Goal: Task Accomplishment & Management: Complete application form

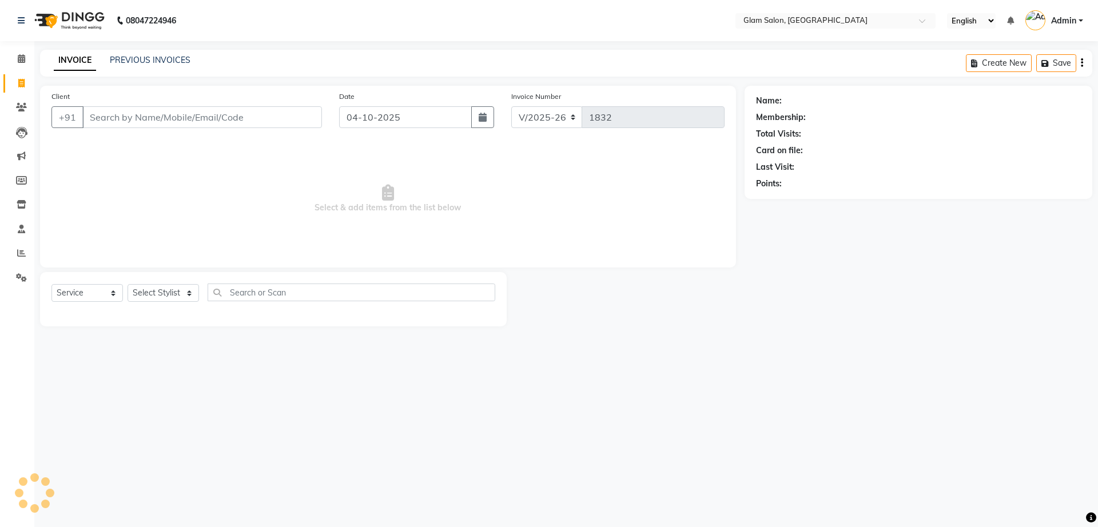
select select "5447"
select select "service"
click at [182, 51] on div "INVOICE PREVIOUS INVOICES Create New Save" at bounding box center [566, 63] width 1052 height 27
click at [174, 64] on link "PREVIOUS INVOICES" at bounding box center [150, 60] width 81 height 10
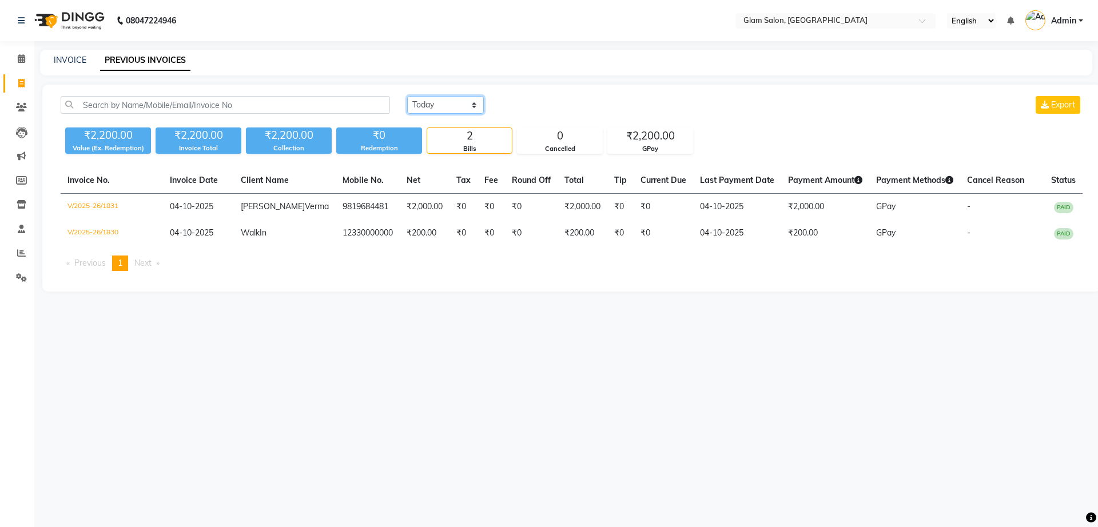
click at [460, 111] on select "[DATE] [DATE] Custom Range" at bounding box center [445, 105] width 77 height 18
select select "[DATE]"
click at [407, 96] on select "[DATE] [DATE] Custom Range" at bounding box center [445, 105] width 77 height 18
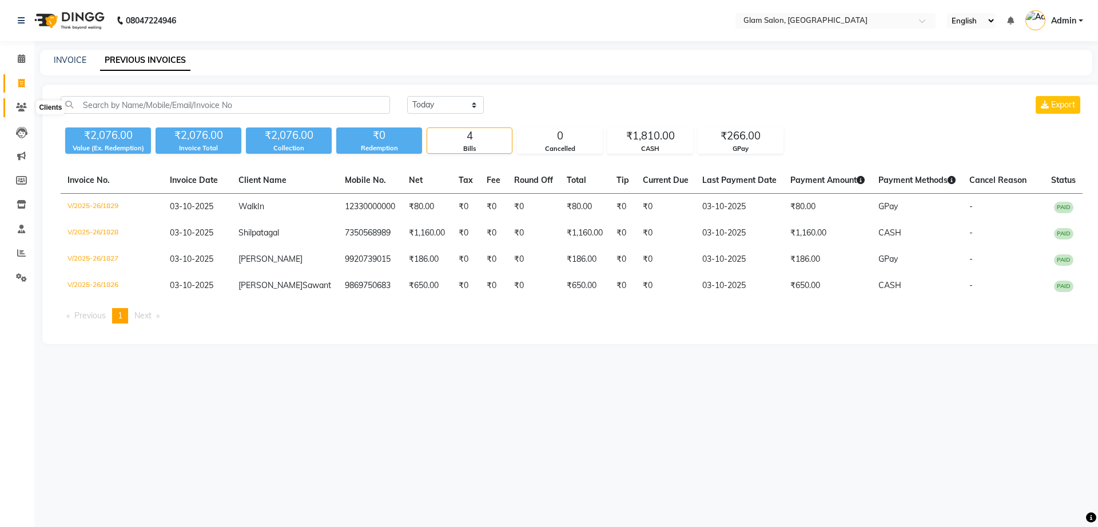
click at [23, 106] on icon at bounding box center [21, 107] width 11 height 9
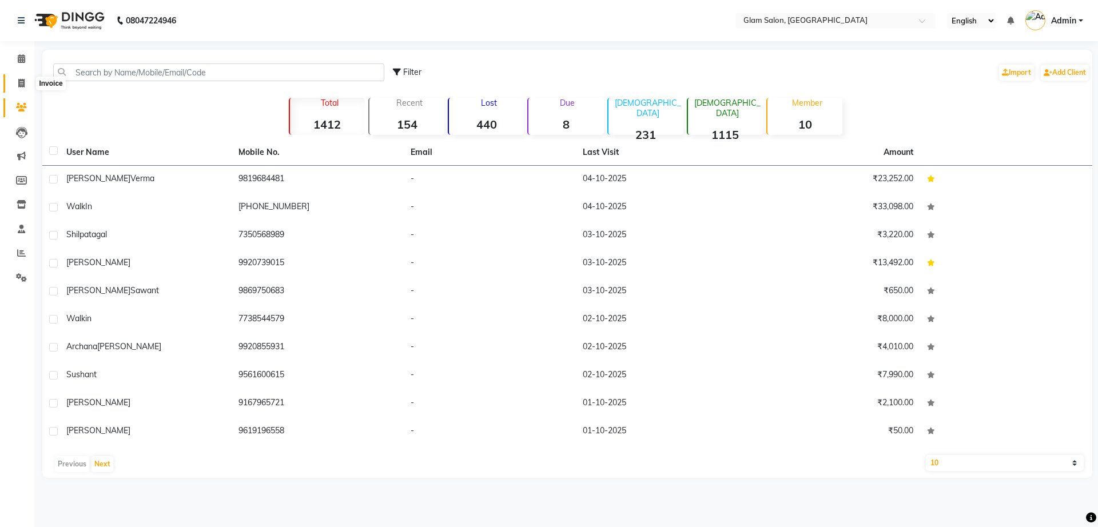
click at [15, 82] on span at bounding box center [21, 83] width 20 height 13
select select "5447"
select select "service"
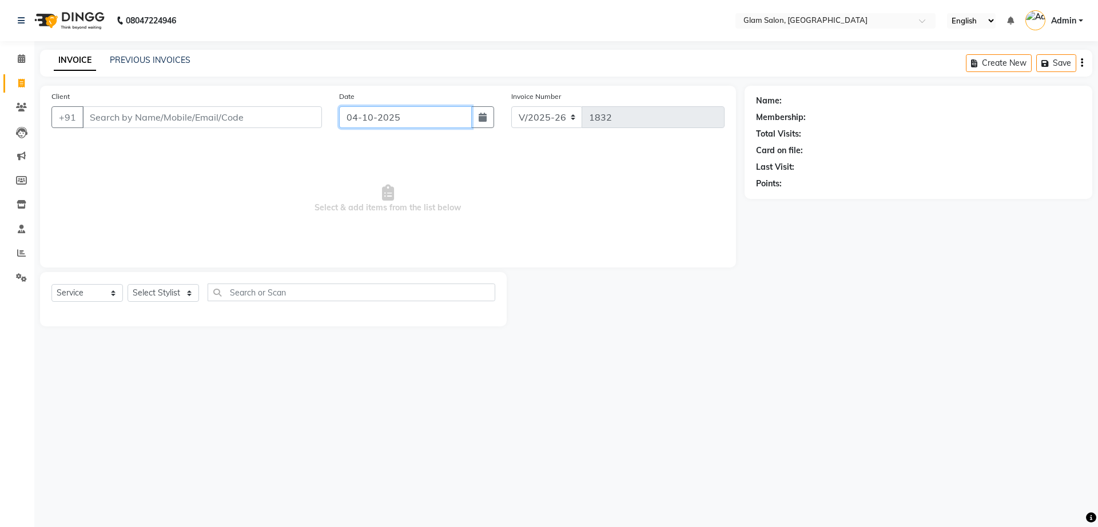
click at [390, 118] on input "04-10-2025" at bounding box center [405, 117] width 133 height 22
select select "10"
select select "2025"
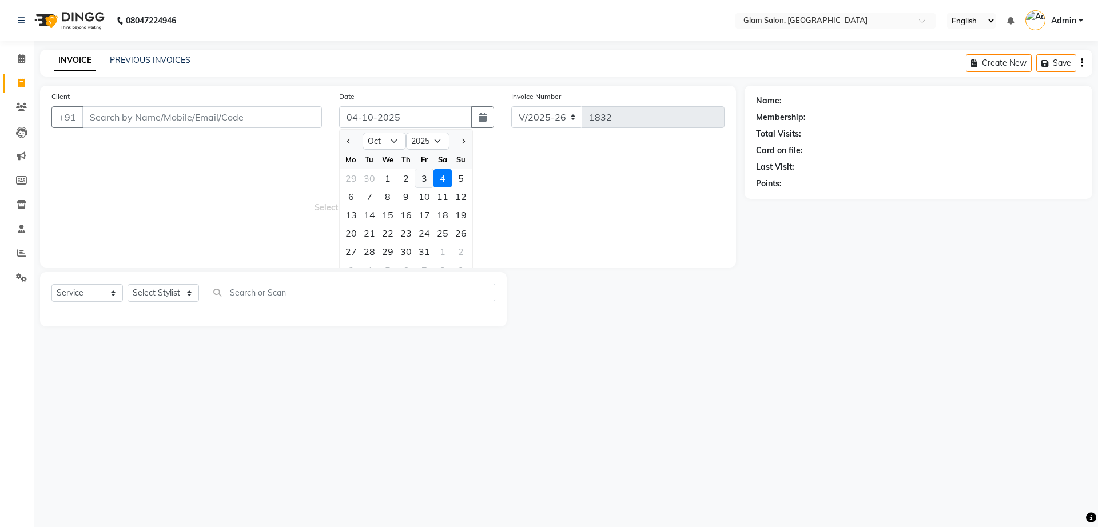
click at [424, 178] on div "3" at bounding box center [424, 178] width 18 height 18
type input "03-10-2025"
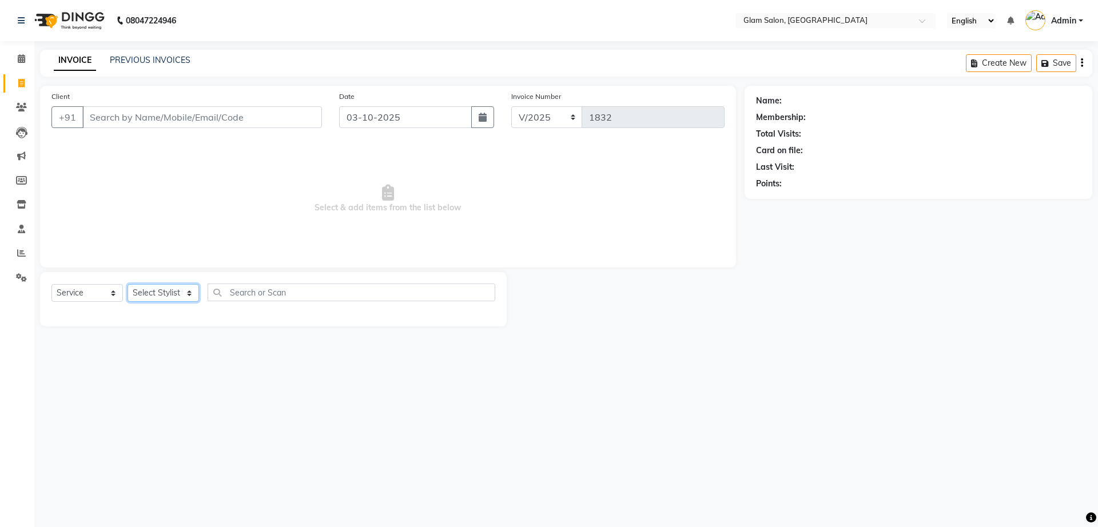
click at [147, 293] on select "Select Stylist Akshay [PERSON_NAME] [PERSON_NAME] [PERSON_NAME] [PERSON_NAME]" at bounding box center [162, 293] width 71 height 18
select select "91622"
click at [127, 284] on select "Select Stylist Akshay [PERSON_NAME] [PERSON_NAME] [PERSON_NAME] [PERSON_NAME]" at bounding box center [162, 293] width 71 height 18
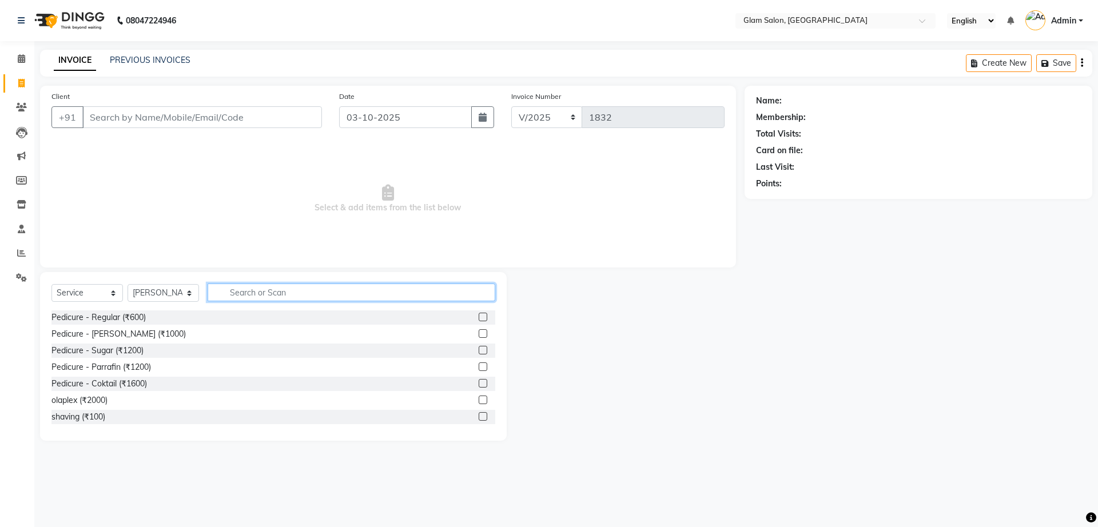
click at [285, 292] on input "text" at bounding box center [352, 293] width 288 height 18
click at [236, 292] on input "text" at bounding box center [352, 293] width 288 height 18
type input "hai"
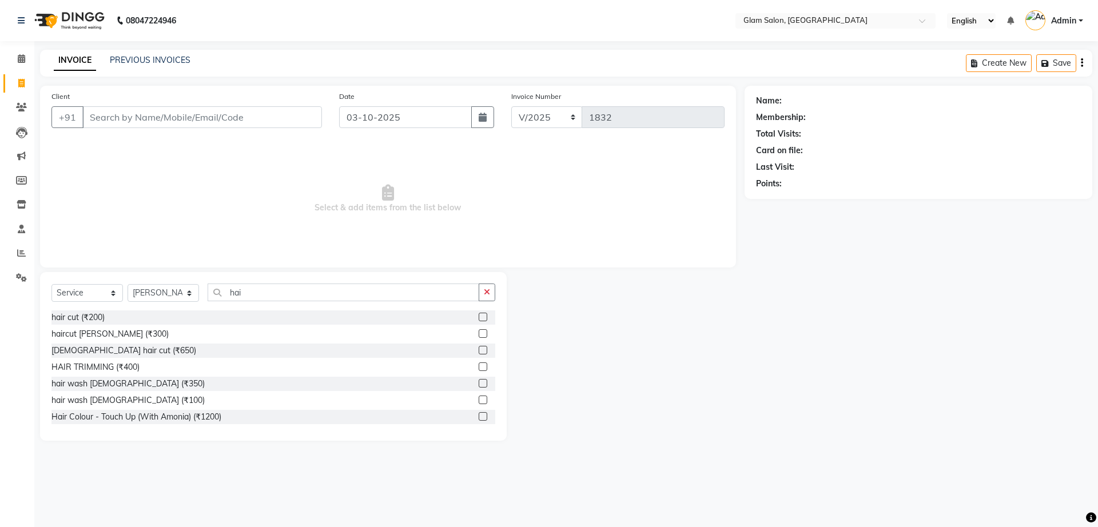
click at [478, 318] on label at bounding box center [482, 317] width 9 height 9
click at [478, 318] on input "checkbox" at bounding box center [481, 317] width 7 height 7
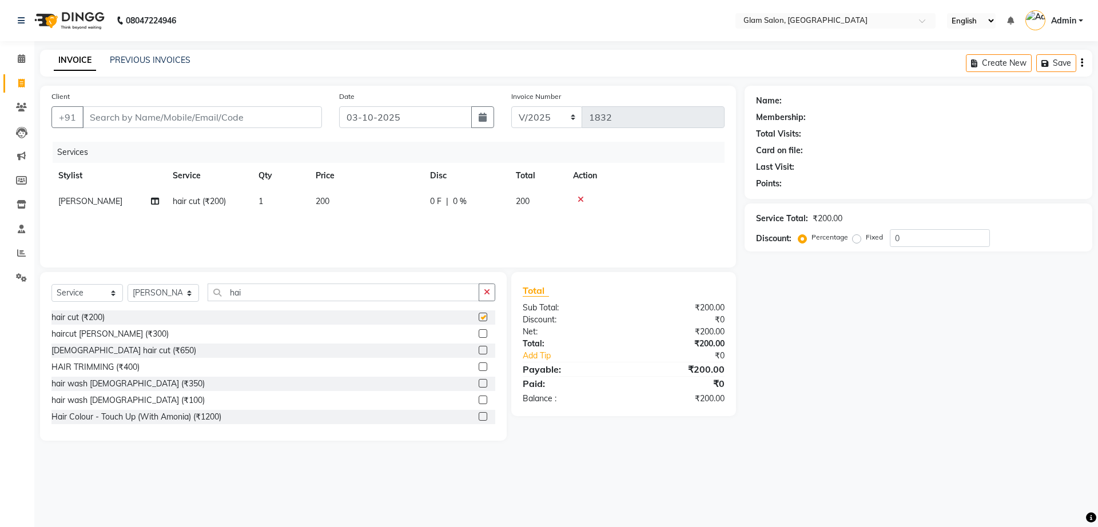
checkbox input "false"
click at [214, 111] on input "Client" at bounding box center [202, 117] width 240 height 22
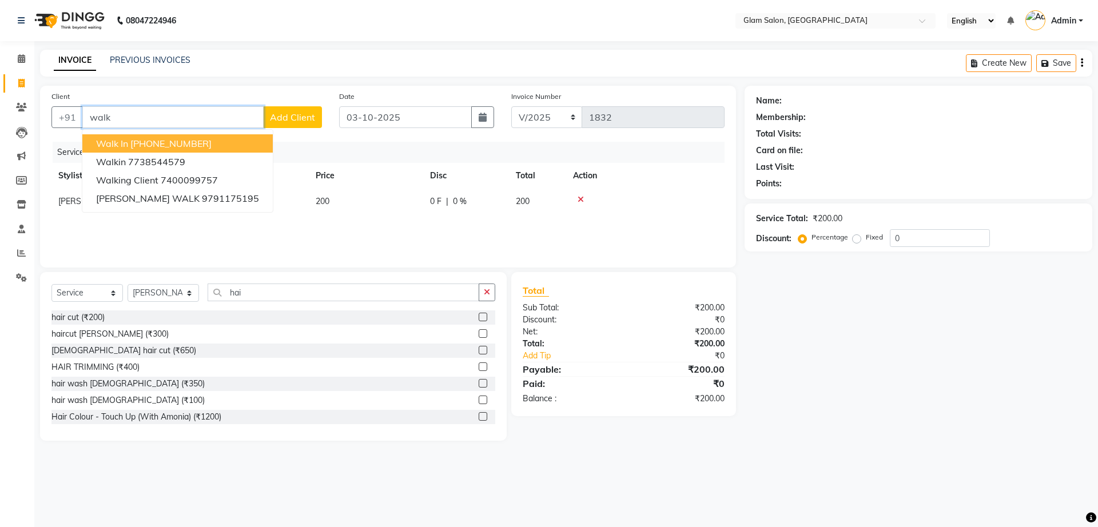
click at [206, 145] on ngb-highlight "[PHONE_NUMBER]" at bounding box center [170, 143] width 81 height 11
type input "12330000000"
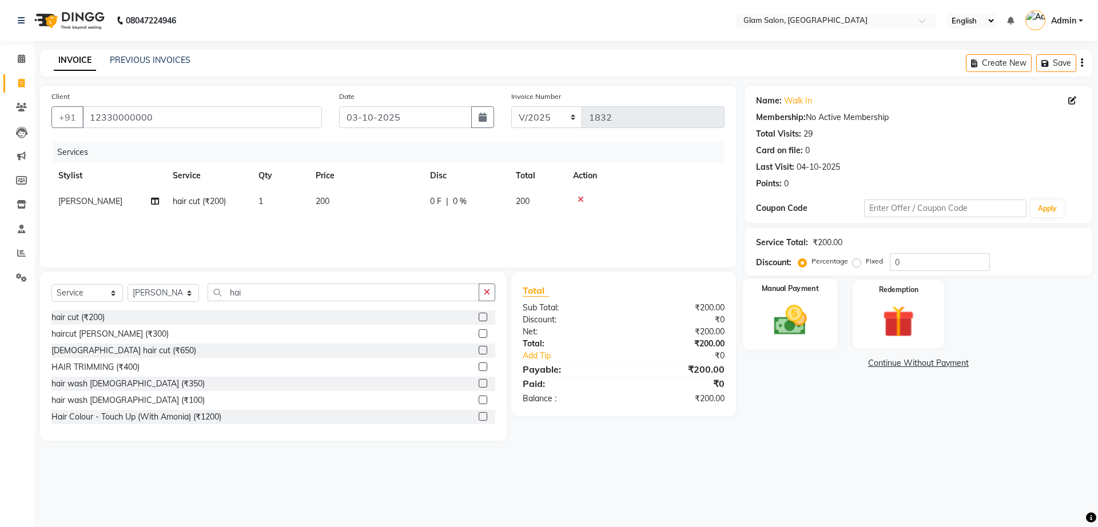
click at [779, 304] on img at bounding box center [789, 320] width 53 height 38
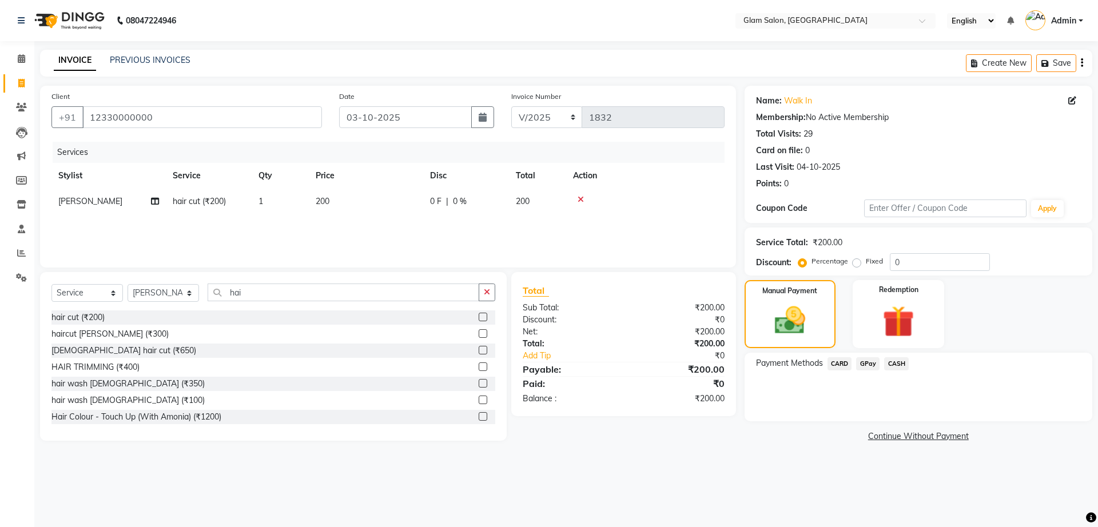
click at [895, 361] on span "CASH" at bounding box center [896, 363] width 25 height 13
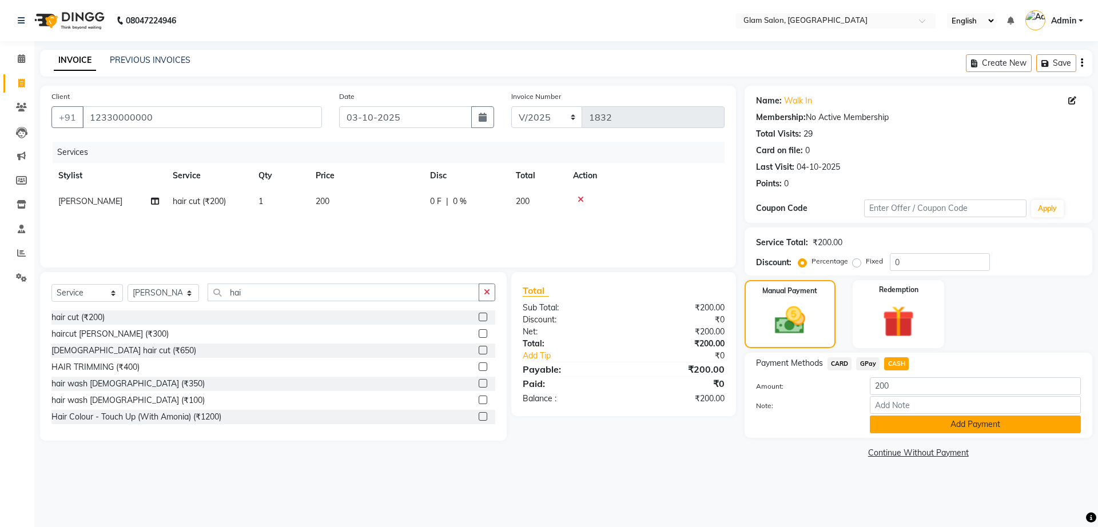
click at [900, 418] on button "Add Payment" at bounding box center [974, 425] width 211 height 18
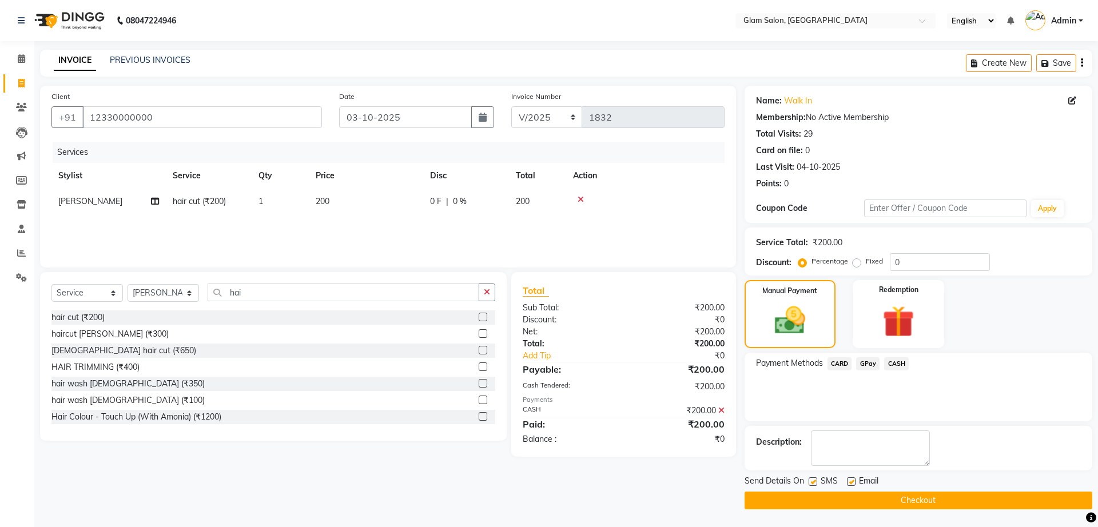
click at [817, 482] on div "SMS" at bounding box center [827, 482] width 38 height 14
click at [847, 481] on label at bounding box center [851, 481] width 9 height 9
click at [847, 481] on input "checkbox" at bounding box center [850, 481] width 7 height 7
checkbox input "false"
click at [810, 482] on label at bounding box center [812, 481] width 9 height 9
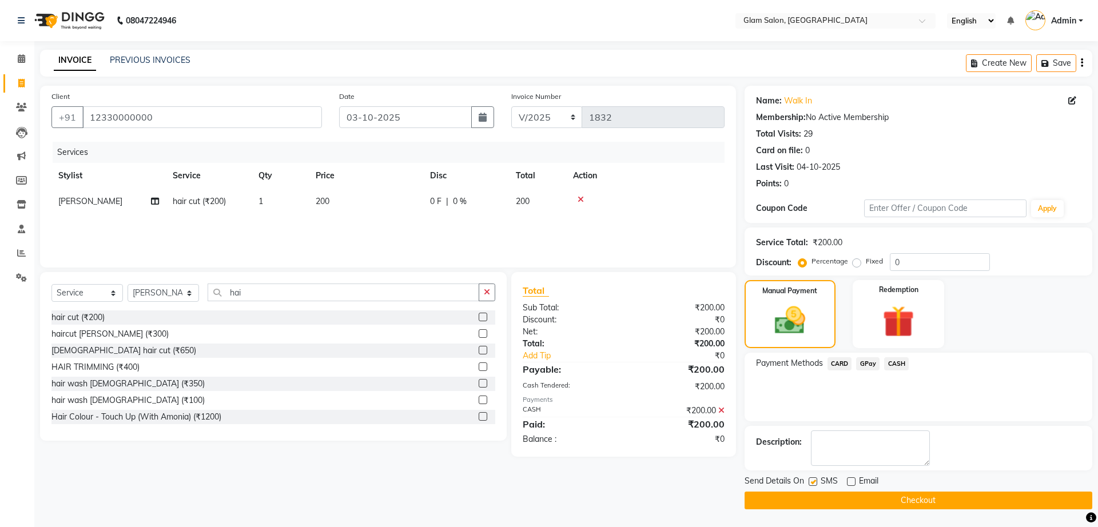
click at [810, 482] on input "checkbox" at bounding box center [811, 481] width 7 height 7
checkbox input "false"
click at [820, 502] on button "Checkout" at bounding box center [918, 501] width 348 height 18
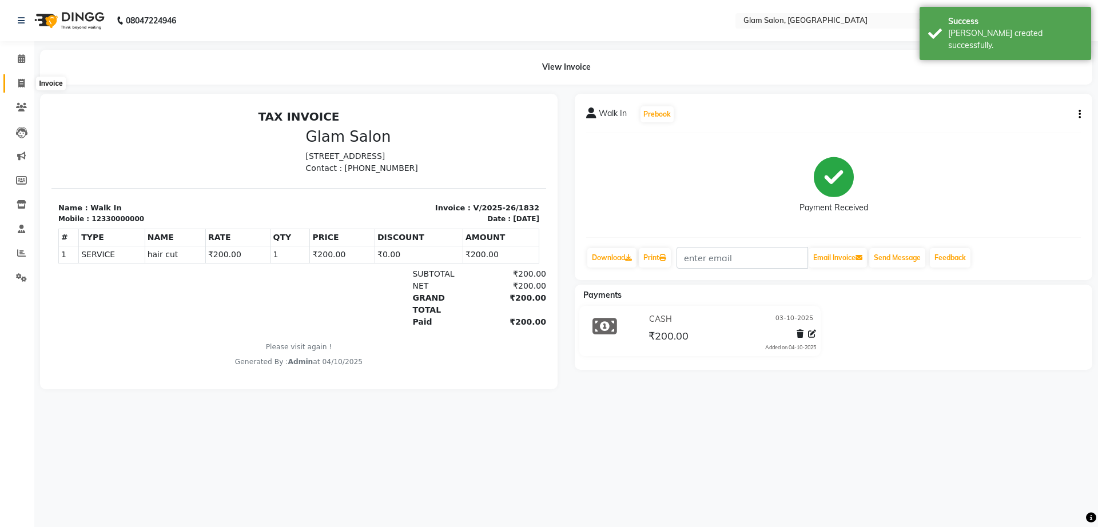
click at [20, 77] on span at bounding box center [21, 83] width 20 height 13
select select "5447"
select select "service"
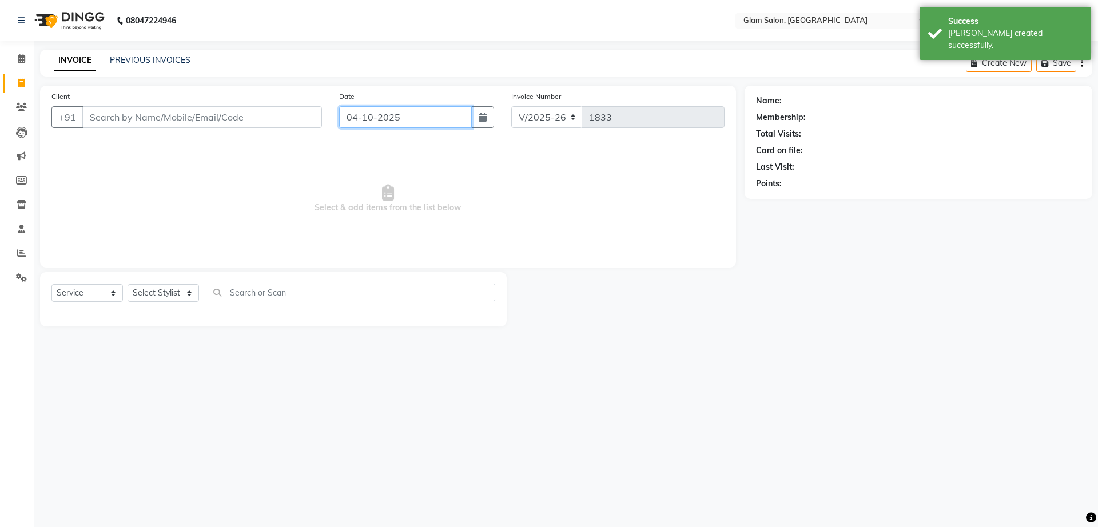
click at [417, 123] on input "04-10-2025" at bounding box center [405, 117] width 133 height 22
select select "10"
select select "2025"
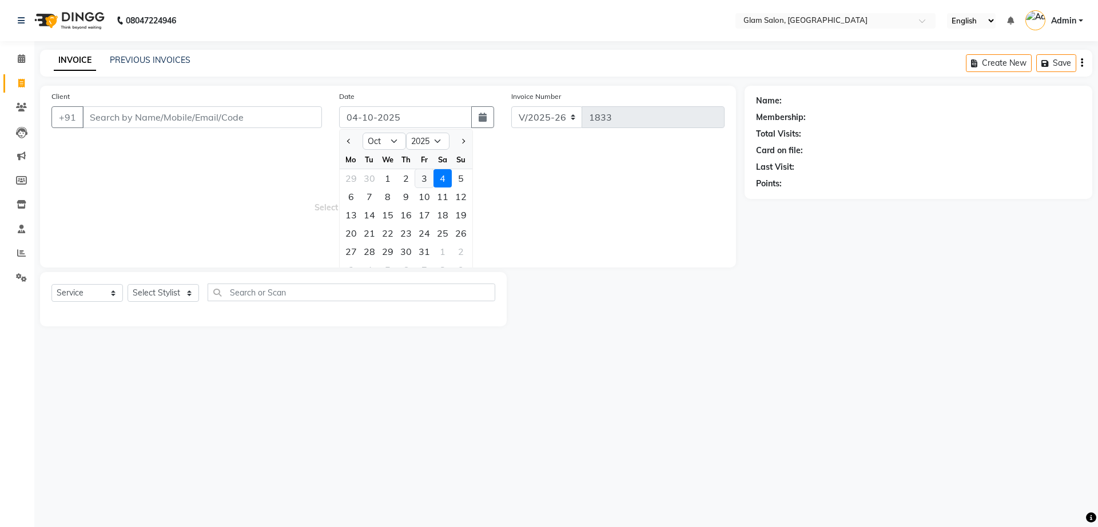
click at [423, 171] on div "3" at bounding box center [424, 178] width 18 height 18
type input "03-10-2025"
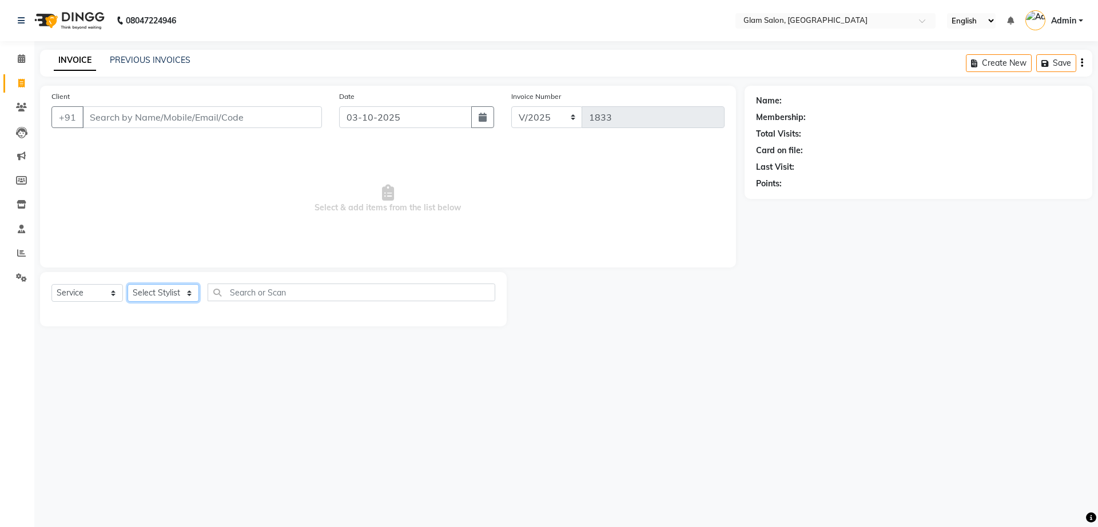
click at [183, 289] on select "Select Stylist Akshay [PERSON_NAME] [PERSON_NAME] [PERSON_NAME] [PERSON_NAME]" at bounding box center [162, 293] width 71 height 18
select select "91622"
click at [127, 284] on select "Select Stylist Akshay [PERSON_NAME] [PERSON_NAME] [PERSON_NAME] [PERSON_NAME]" at bounding box center [162, 293] width 71 height 18
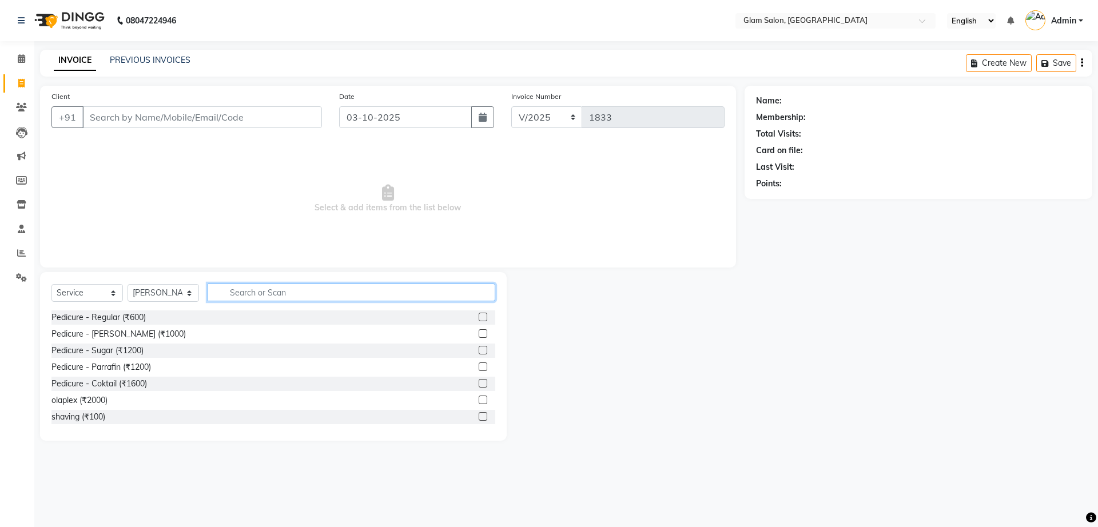
click at [304, 288] on input "text" at bounding box center [352, 293] width 288 height 18
click at [272, 288] on input "text" at bounding box center [352, 293] width 288 height 18
type input "hair"
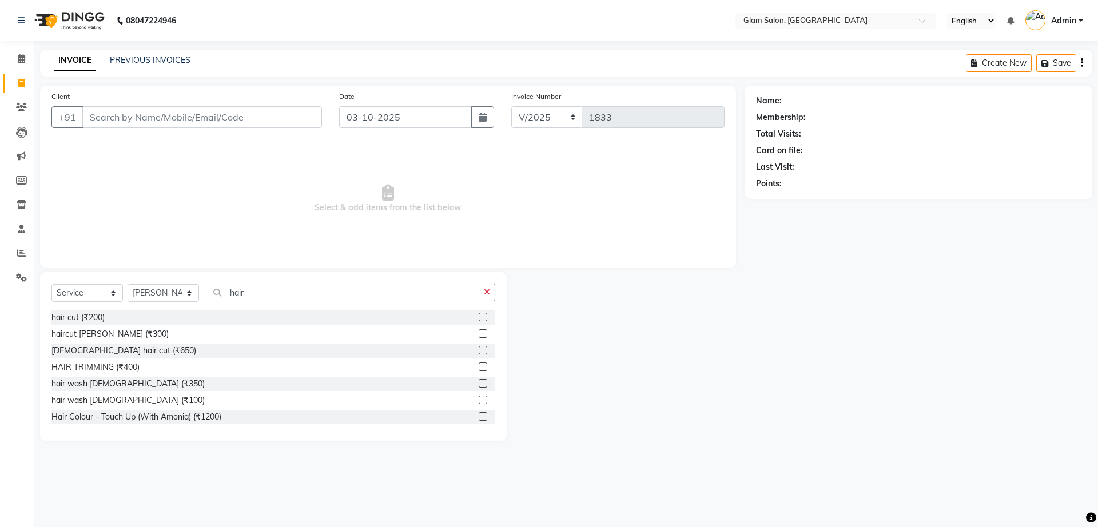
click at [478, 318] on label at bounding box center [482, 317] width 9 height 9
click at [478, 318] on input "checkbox" at bounding box center [481, 317] width 7 height 7
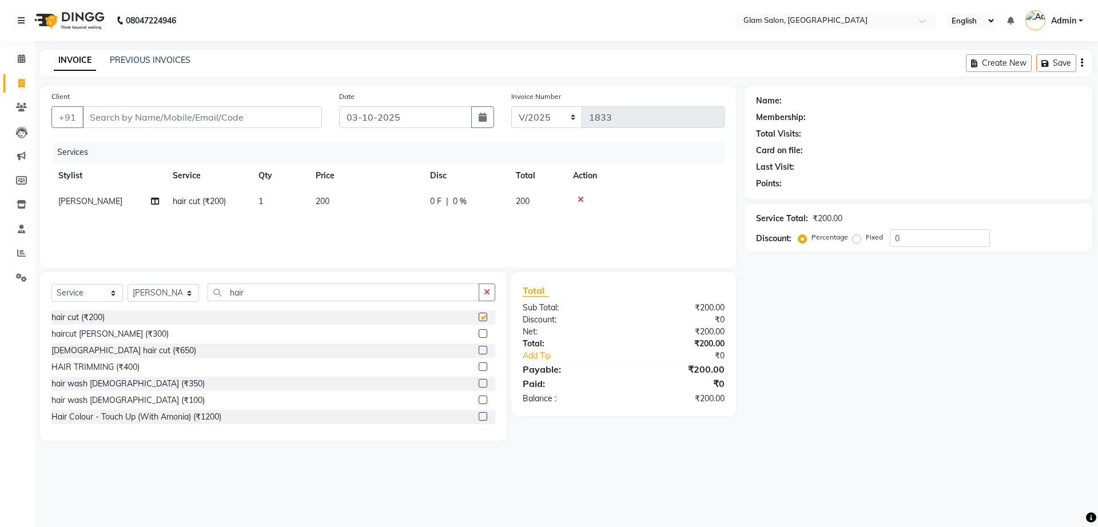
checkbox input "false"
click at [408, 294] on input "hair" at bounding box center [344, 293] width 272 height 18
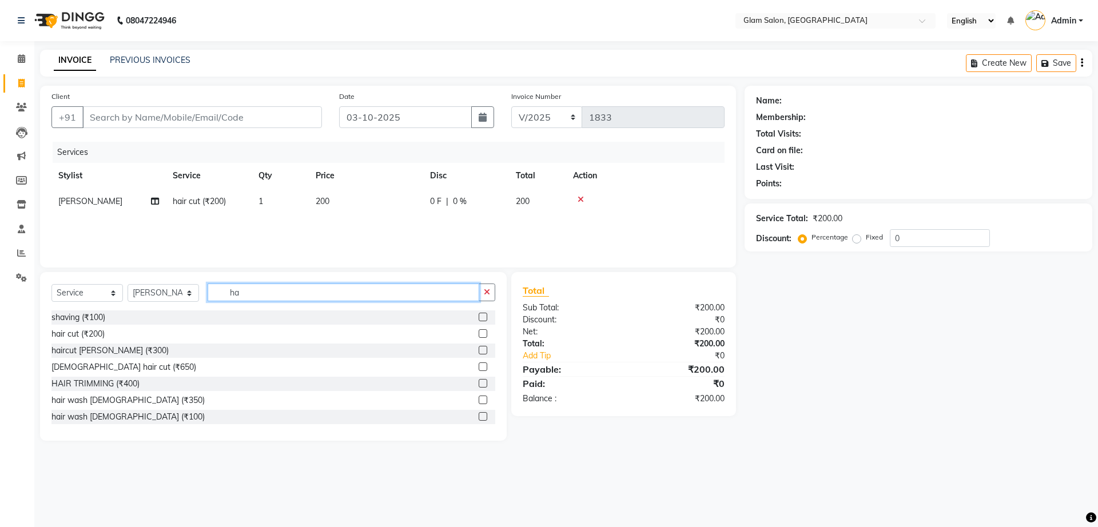
type input "h"
type input "hai"
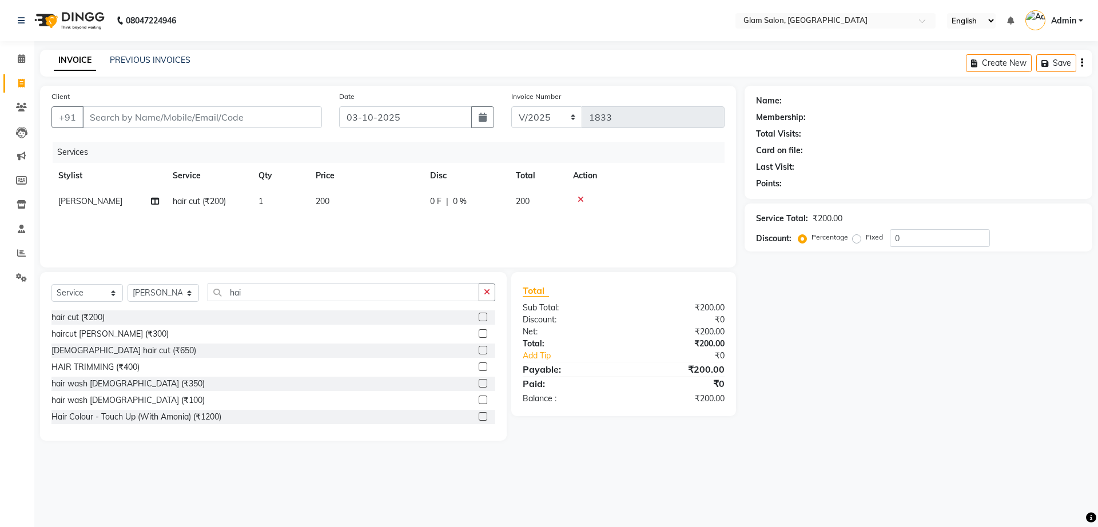
click at [478, 319] on label at bounding box center [482, 317] width 9 height 9
click at [478, 319] on input "checkbox" at bounding box center [481, 317] width 7 height 7
checkbox input "false"
click at [337, 222] on td "200" at bounding box center [366, 227] width 114 height 26
select select "91622"
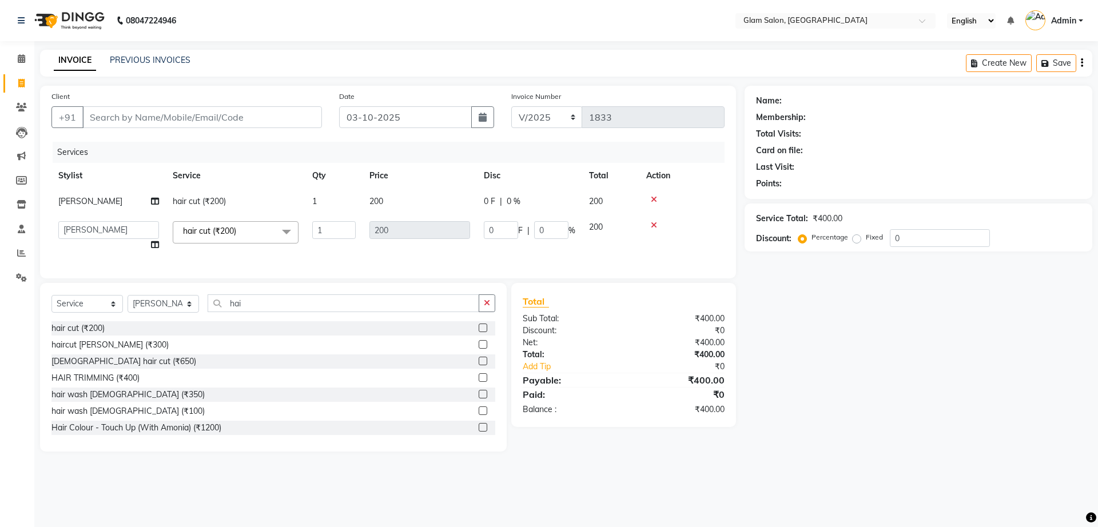
click at [411, 254] on td "200" at bounding box center [419, 235] width 114 height 43
click at [416, 189] on td "200" at bounding box center [419, 202] width 114 height 26
select select "91622"
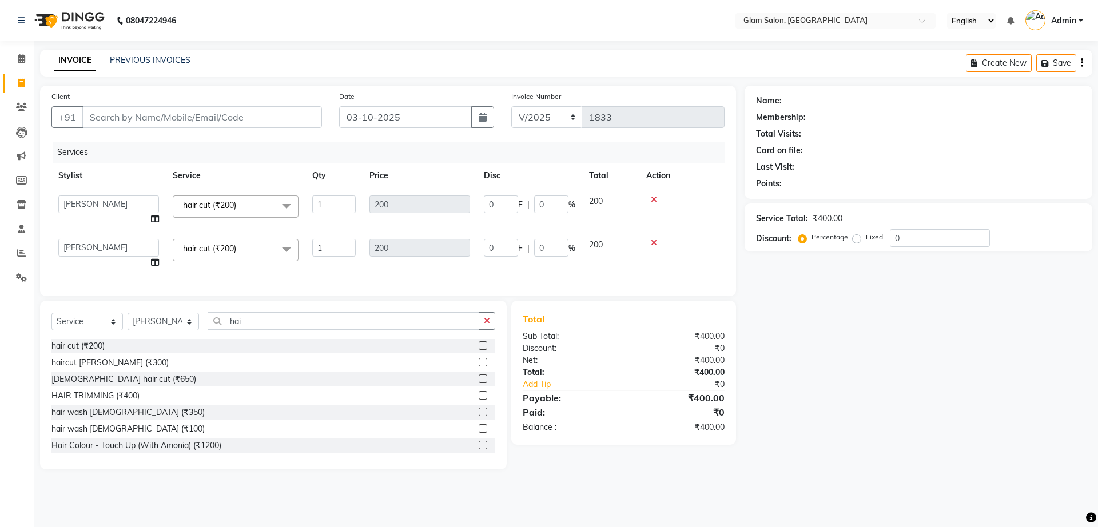
drag, startPoint x: 405, startPoint y: 194, endPoint x: 500, endPoint y: 257, distance: 113.8
click at [500, 257] on tbody "Akshay [PERSON_NAME] [PERSON_NAME] [PERSON_NAME] [PERSON_NAME] hair cut (₹200) …" at bounding box center [387, 232] width 673 height 87
click at [646, 242] on div at bounding box center [681, 243] width 71 height 8
click at [651, 241] on icon at bounding box center [654, 243] width 6 height 8
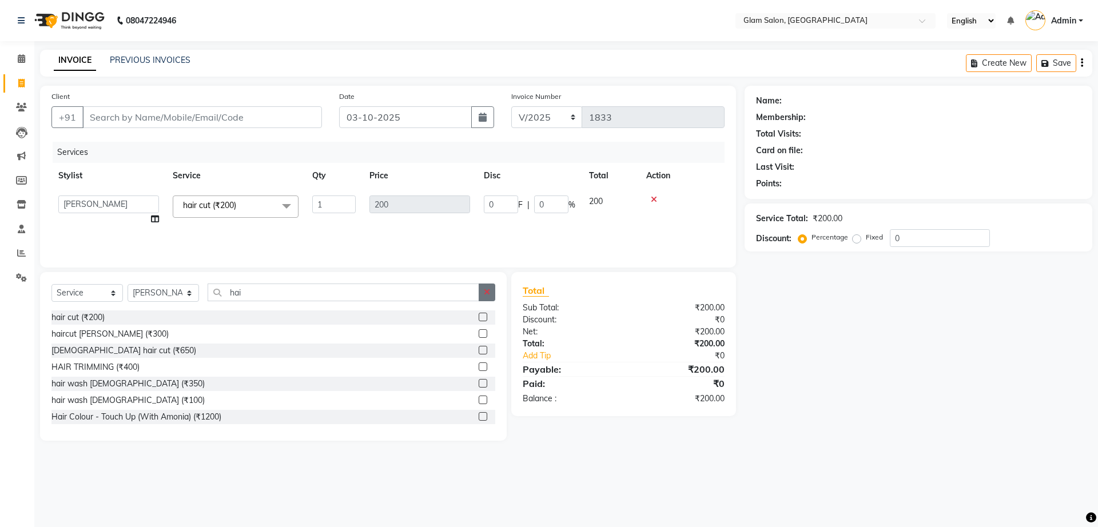
click at [482, 296] on button "button" at bounding box center [486, 293] width 17 height 18
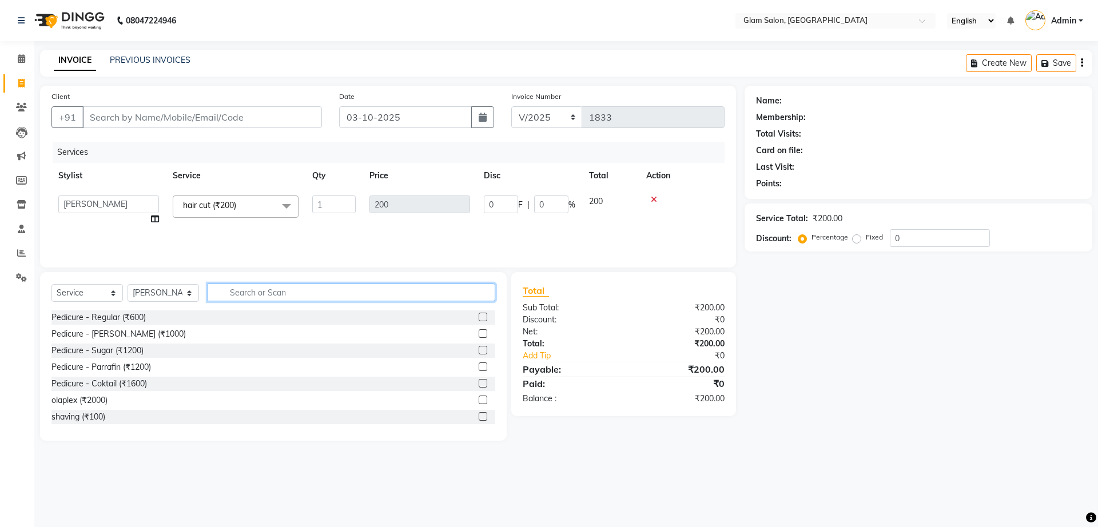
click at [430, 292] on input "text" at bounding box center [352, 293] width 288 height 18
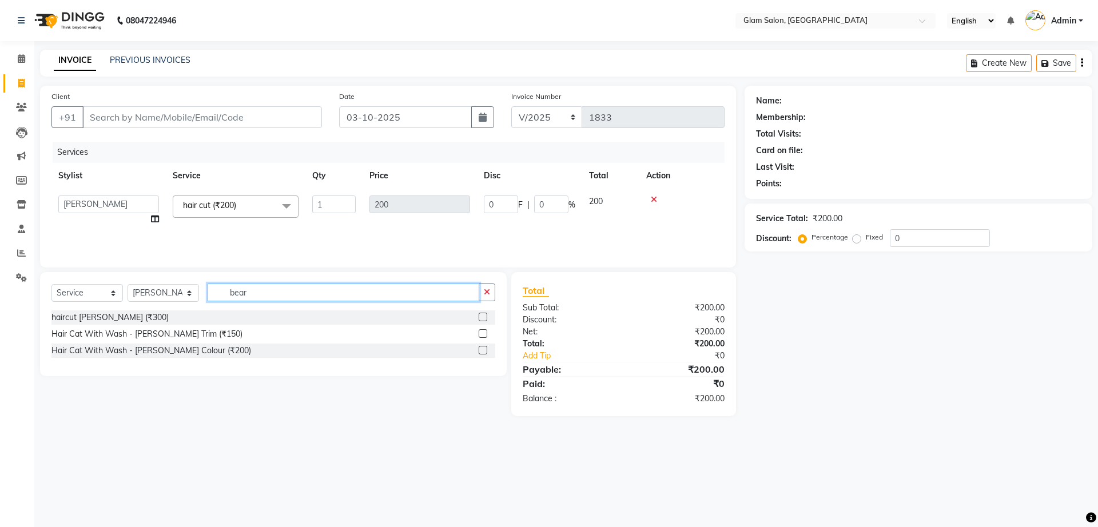
type input "bear"
click at [480, 334] on label at bounding box center [482, 333] width 9 height 9
click at [480, 334] on input "checkbox" at bounding box center [481, 333] width 7 height 7
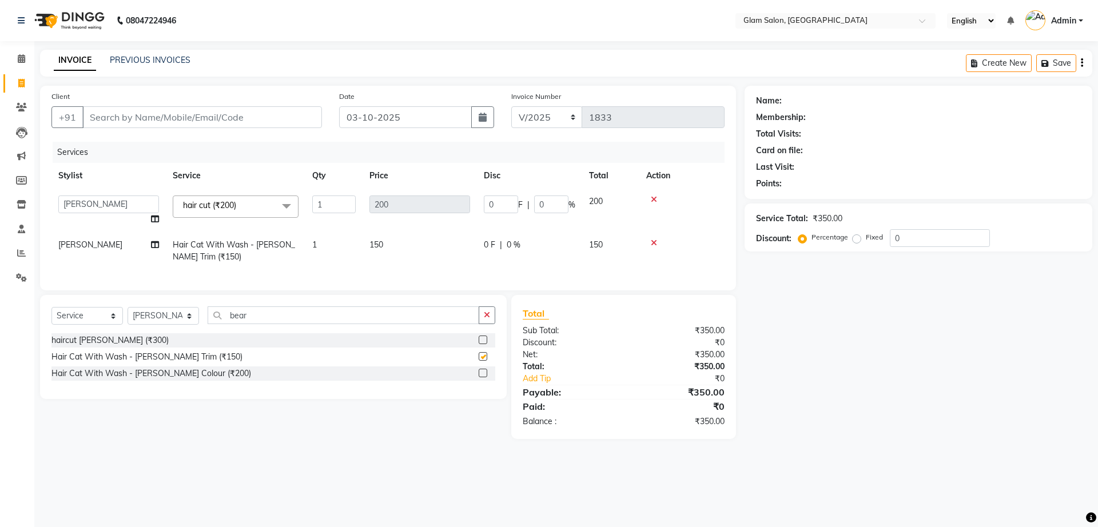
checkbox input "false"
click at [465, 324] on input "bear" at bounding box center [344, 315] width 272 height 18
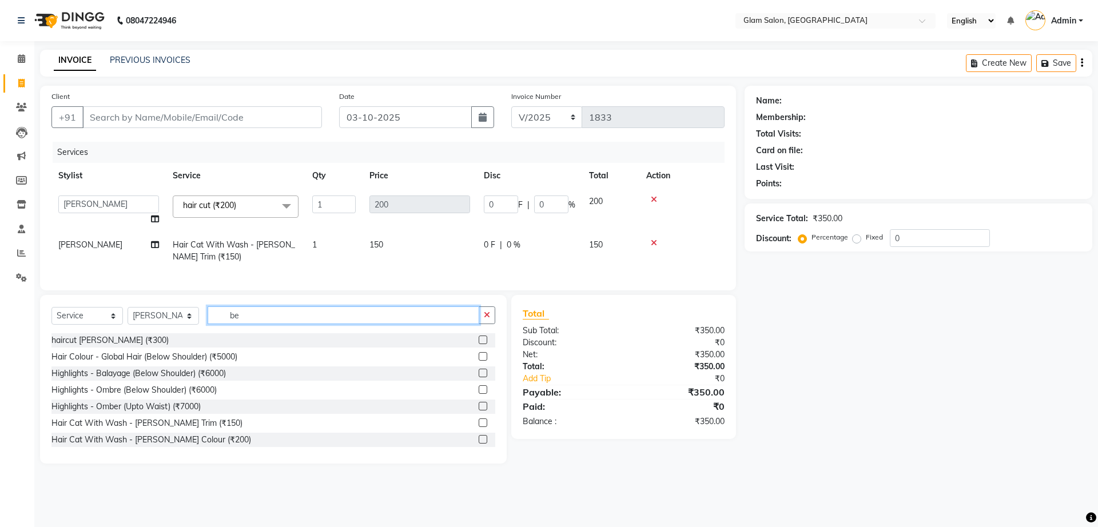
type input "b"
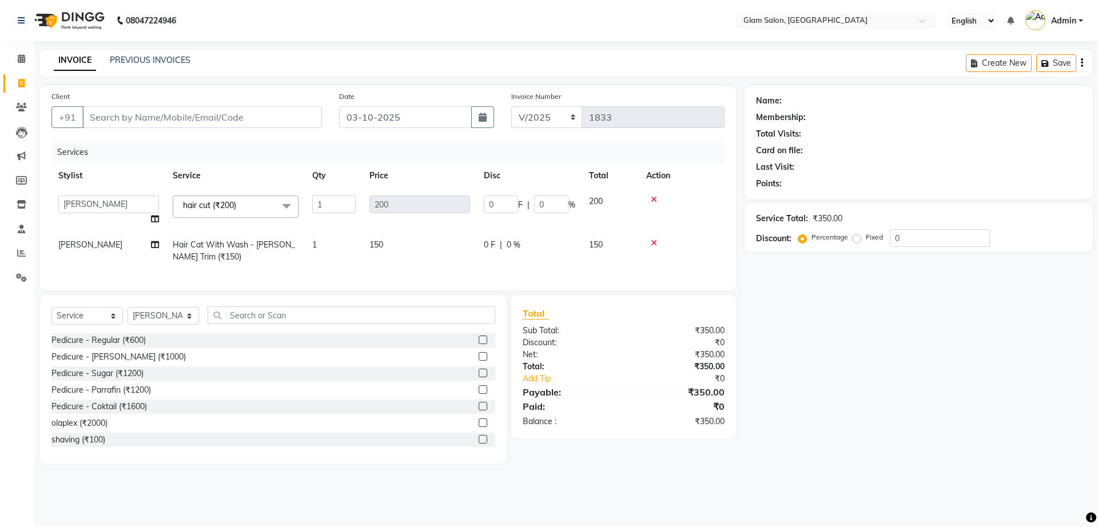
click at [478, 444] on label at bounding box center [482, 439] width 9 height 9
click at [478, 444] on input "checkbox" at bounding box center [481, 439] width 7 height 7
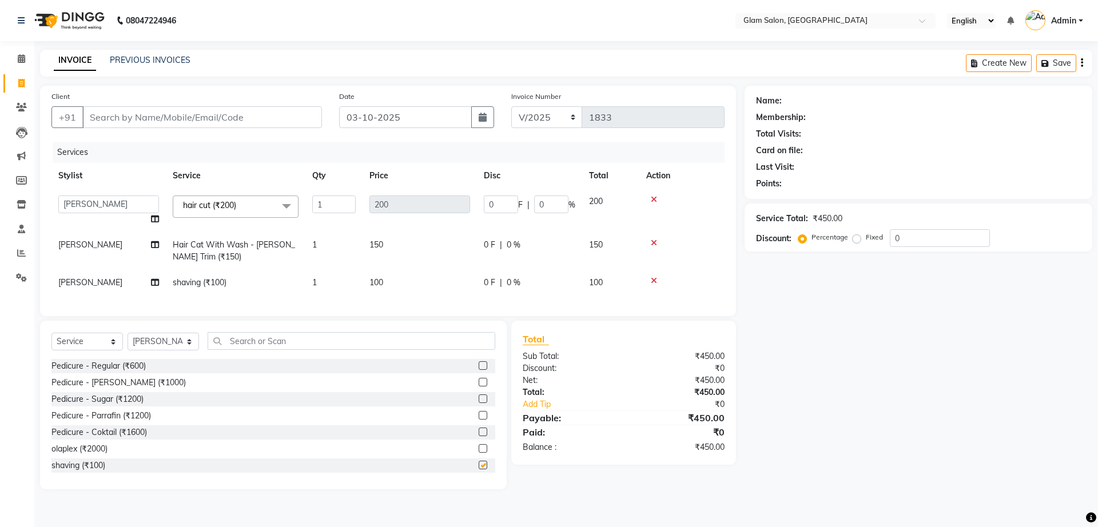
checkbox input "false"
click at [304, 121] on input "Client" at bounding box center [202, 117] width 240 height 22
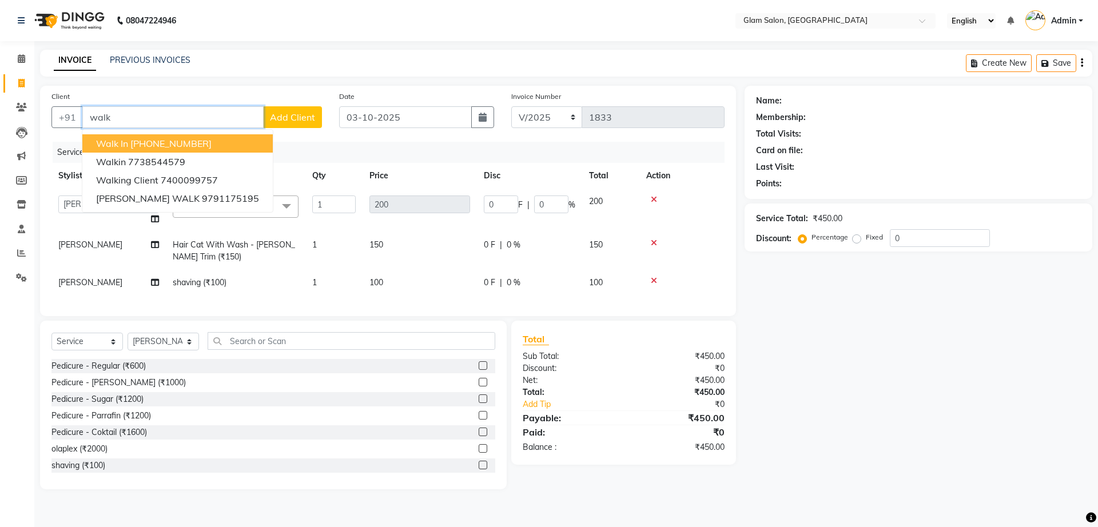
click at [218, 144] on button "Walk In [PHONE_NUMBER]" at bounding box center [177, 143] width 190 height 18
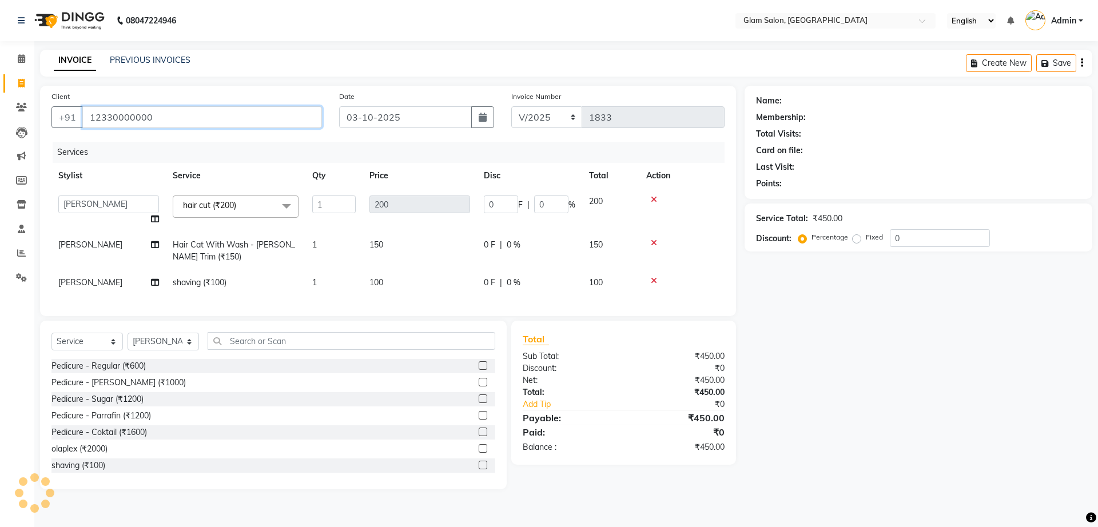
type input "12330000000"
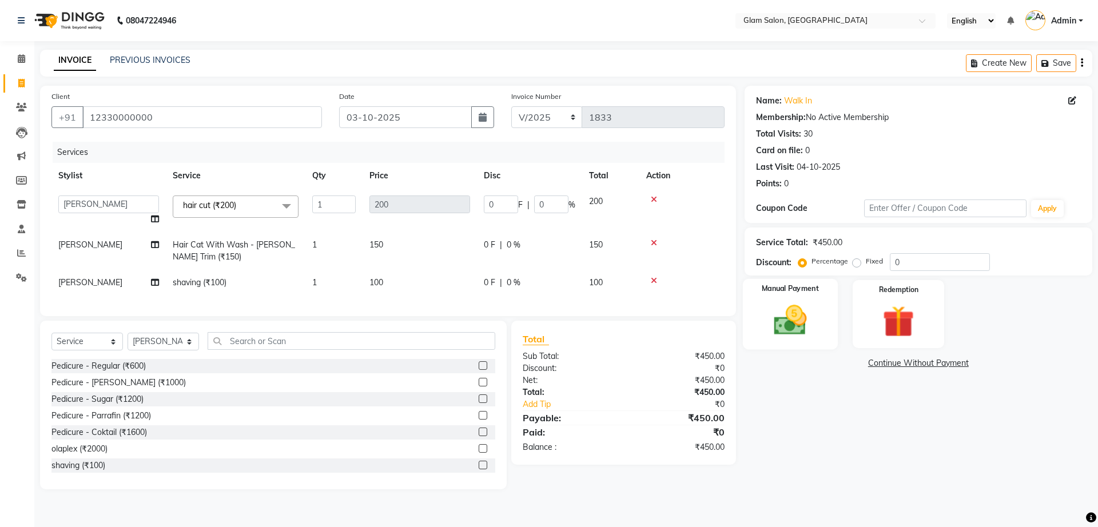
click at [788, 329] on img at bounding box center [789, 320] width 53 height 38
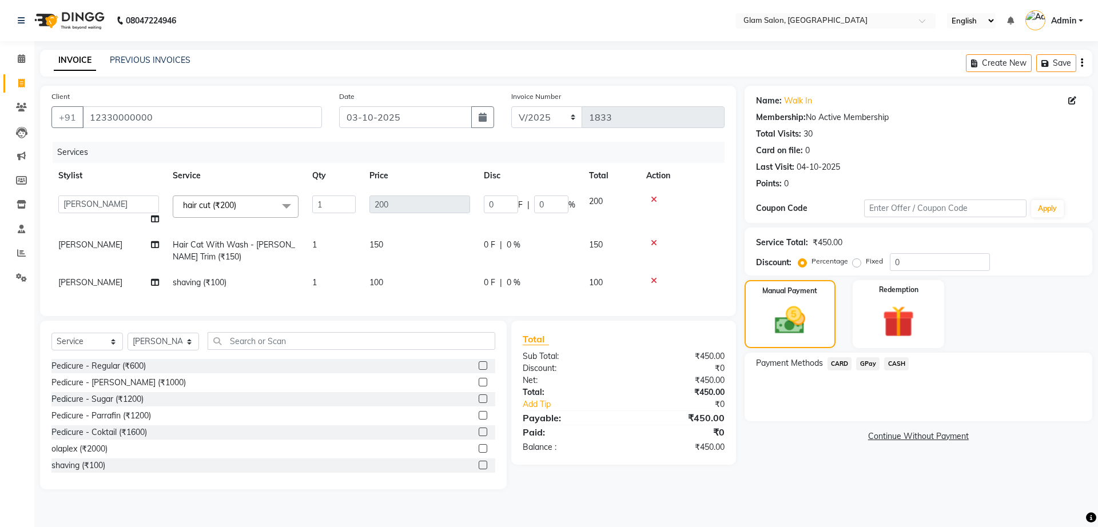
click at [867, 363] on span "GPay" at bounding box center [867, 363] width 23 height 13
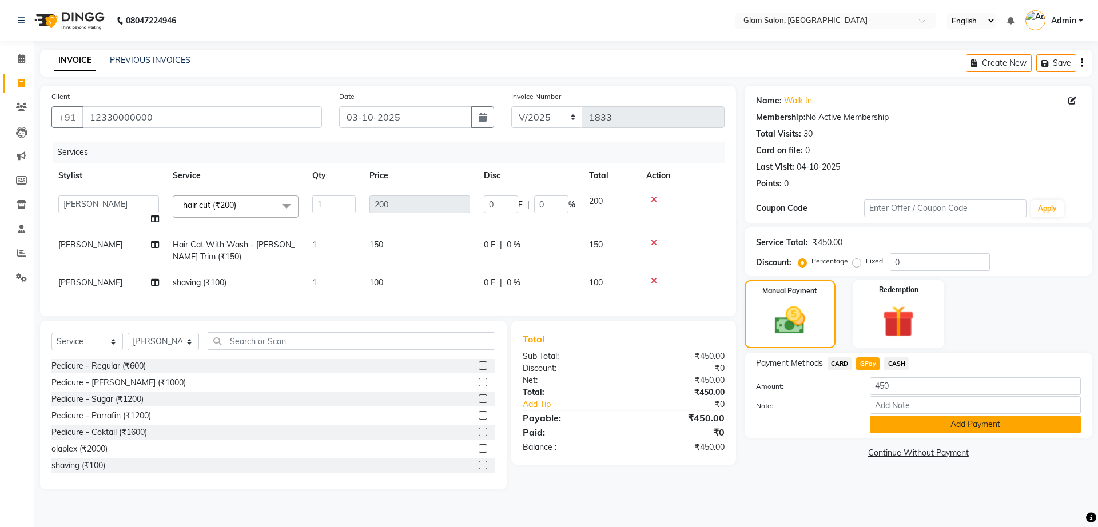
click at [895, 425] on button "Add Payment" at bounding box center [974, 425] width 211 height 18
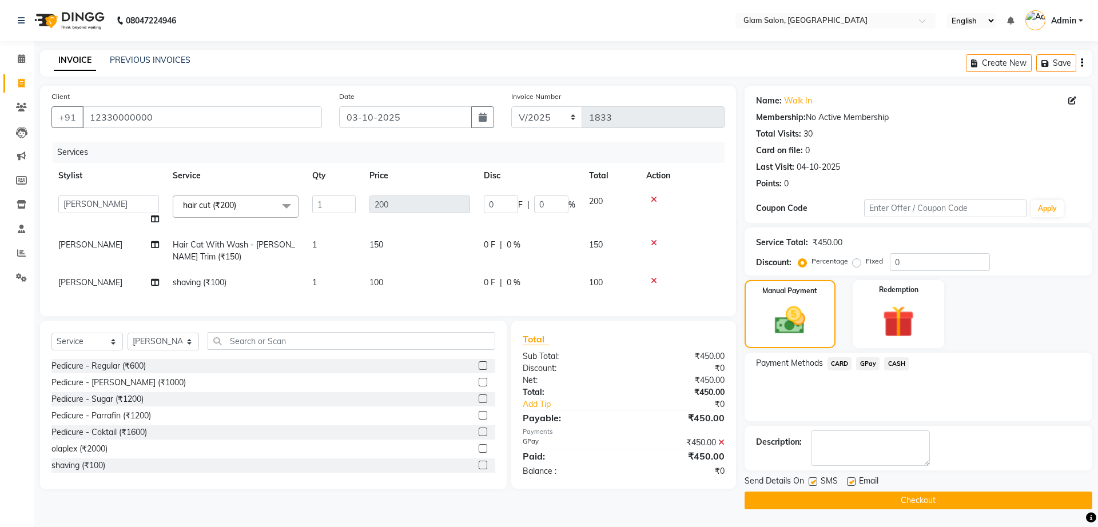
click at [848, 483] on label at bounding box center [851, 481] width 9 height 9
click at [848, 483] on input "checkbox" at bounding box center [850, 481] width 7 height 7
checkbox input "false"
click at [814, 481] on label at bounding box center [812, 481] width 9 height 9
click at [814, 481] on input "checkbox" at bounding box center [811, 481] width 7 height 7
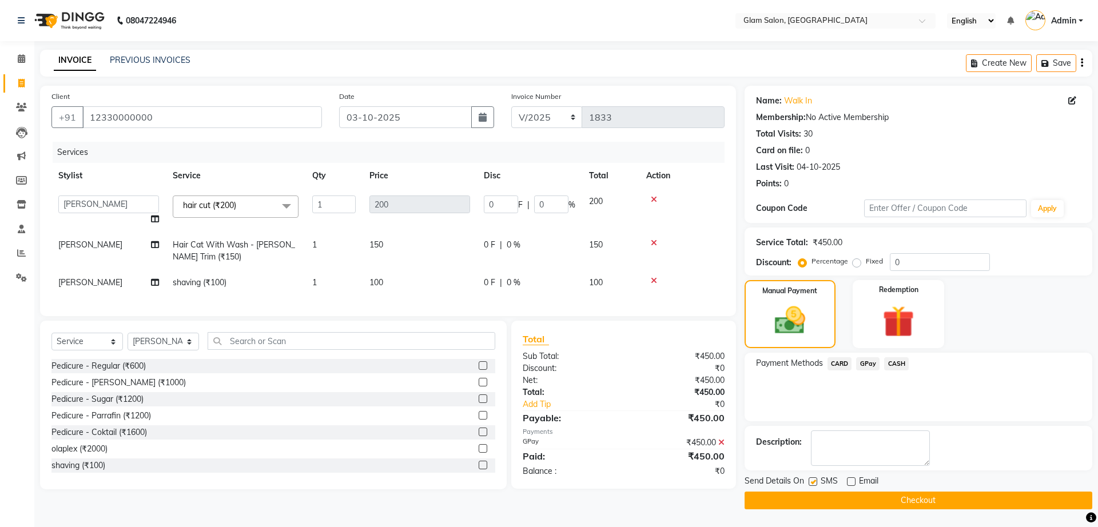
checkbox input "false"
click at [827, 503] on button "Checkout" at bounding box center [918, 501] width 348 height 18
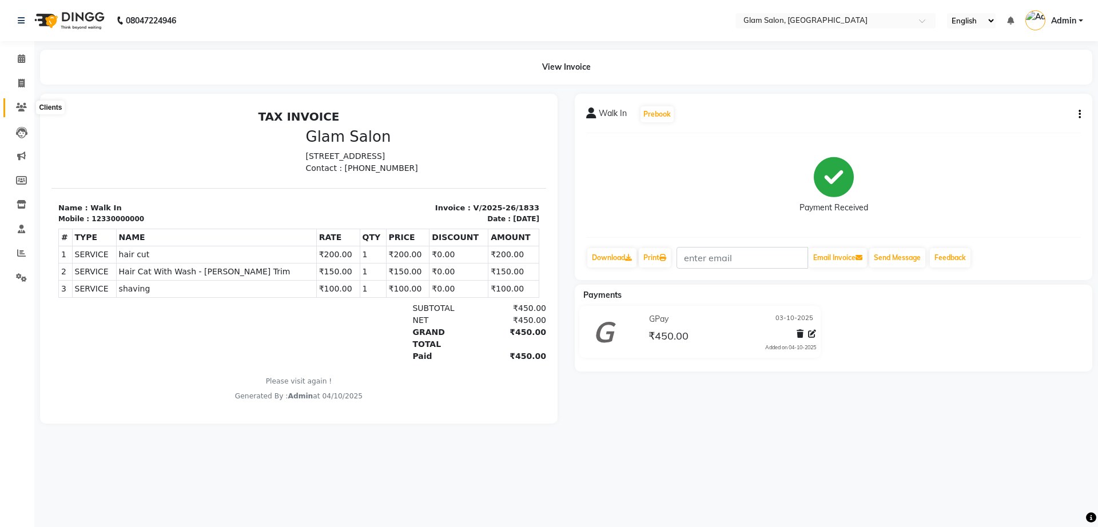
click at [20, 106] on icon at bounding box center [21, 107] width 11 height 9
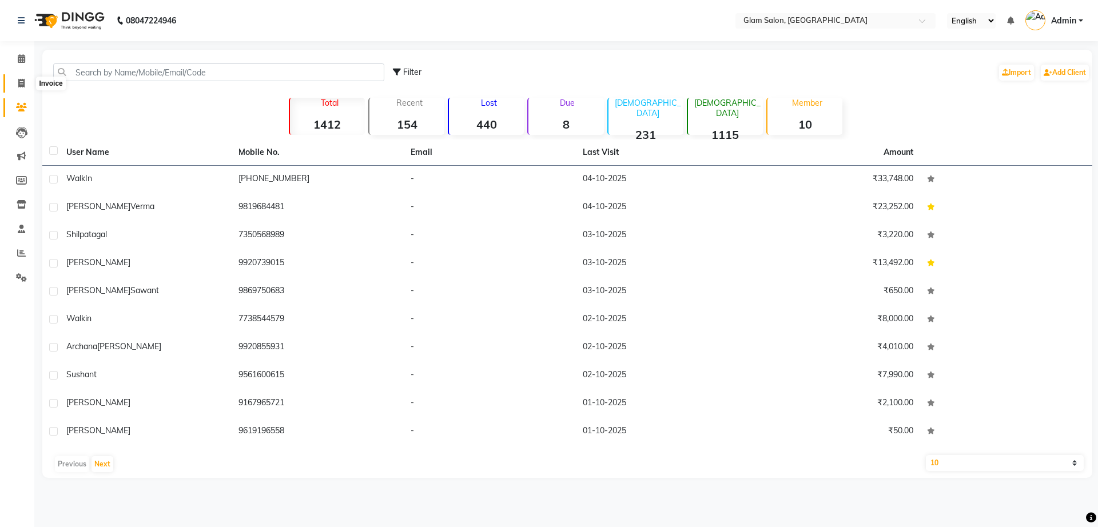
click at [26, 83] on span at bounding box center [21, 83] width 20 height 13
select select "service"
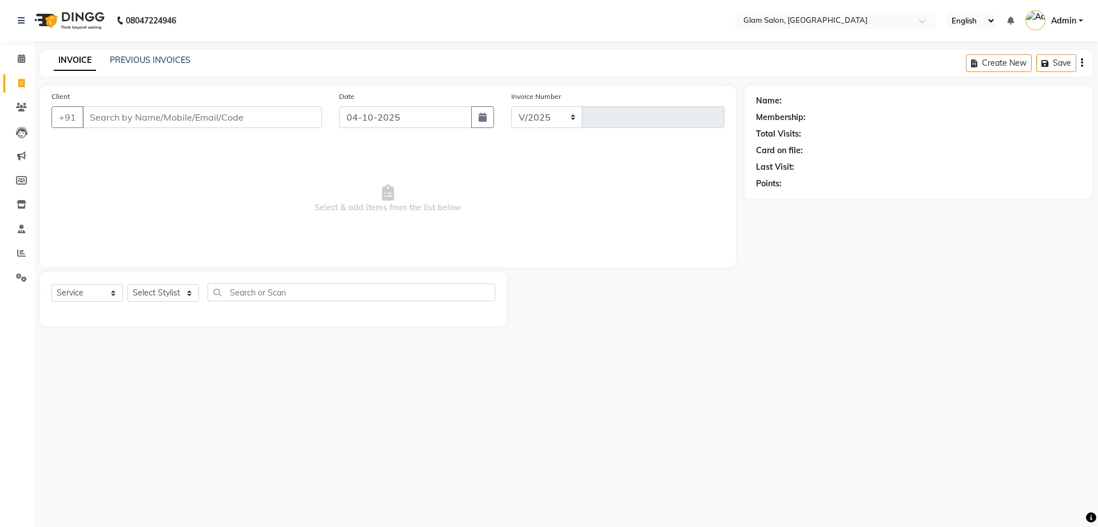
select select "5447"
type input "1834"
click at [209, 119] on input "Client" at bounding box center [202, 117] width 240 height 22
click at [256, 111] on input "Client" at bounding box center [202, 117] width 240 height 22
type input "t"
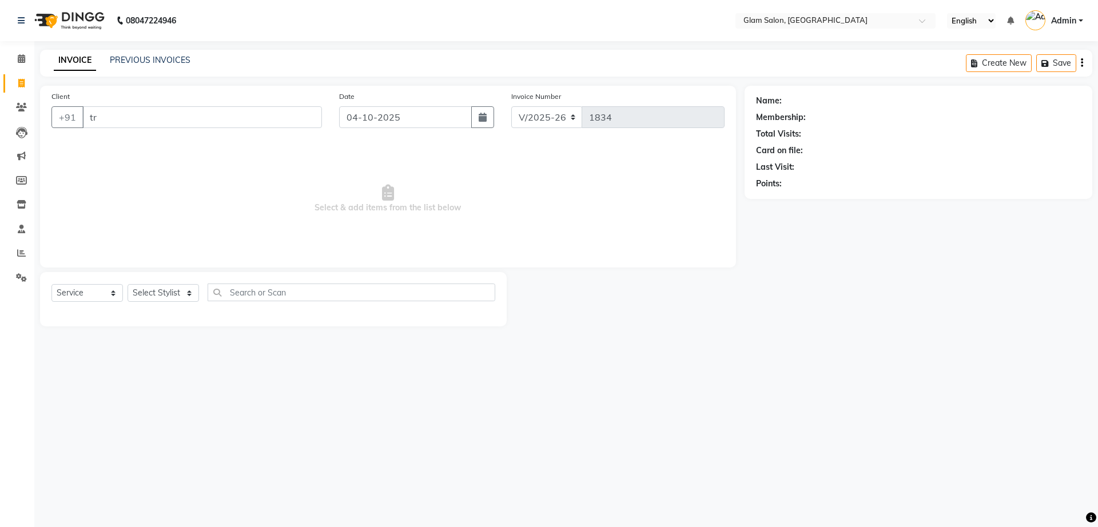
type input "t"
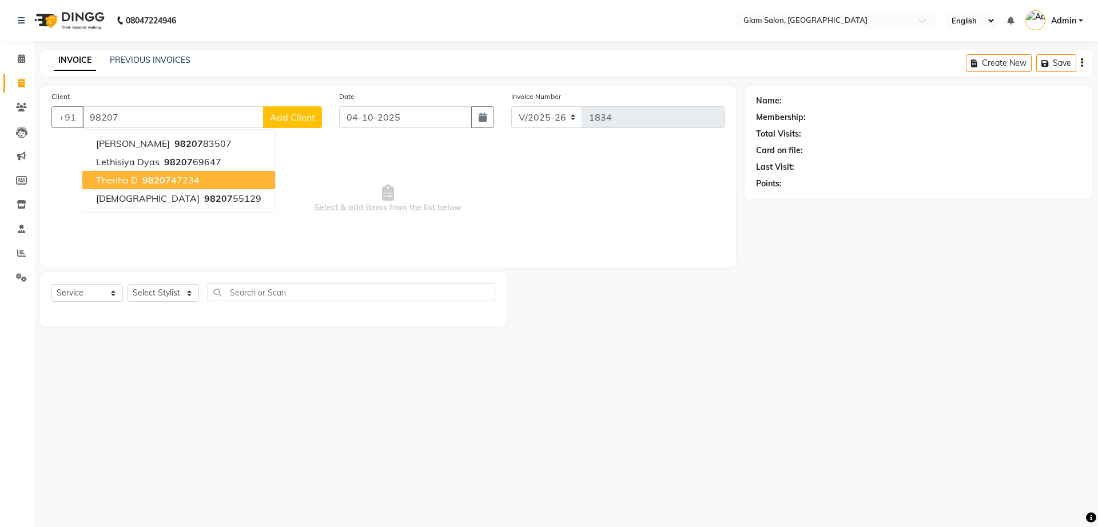
click at [121, 181] on span "Theriha D" at bounding box center [117, 179] width 42 height 11
type input "9820747234"
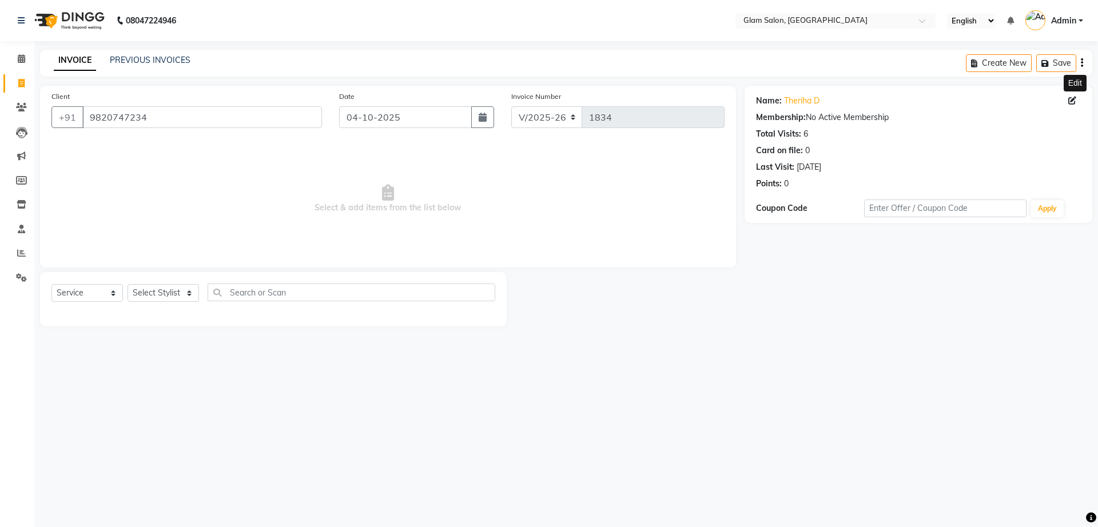
click at [1071, 101] on icon at bounding box center [1072, 101] width 8 height 8
select select "[DEMOGRAPHIC_DATA]"
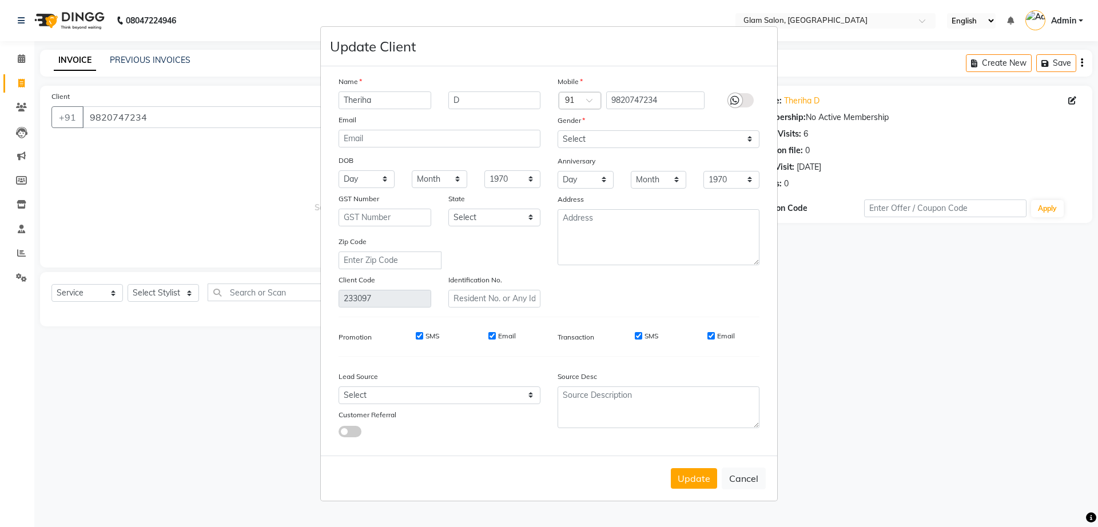
click at [418, 105] on input "Theriha" at bounding box center [384, 100] width 93 height 18
type input "[PERSON_NAME]"
click at [695, 477] on button "Update" at bounding box center [694, 478] width 46 height 21
select select
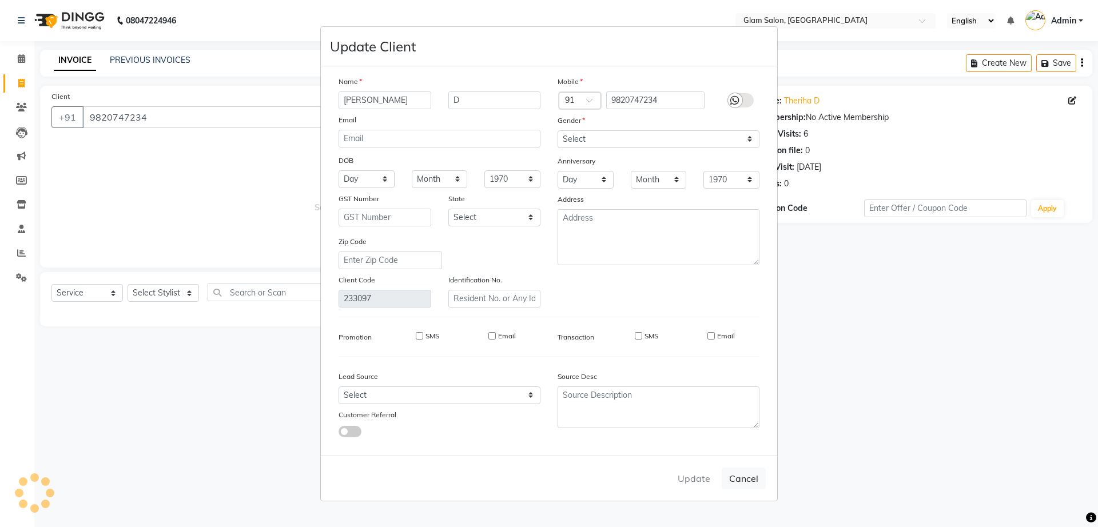
select select
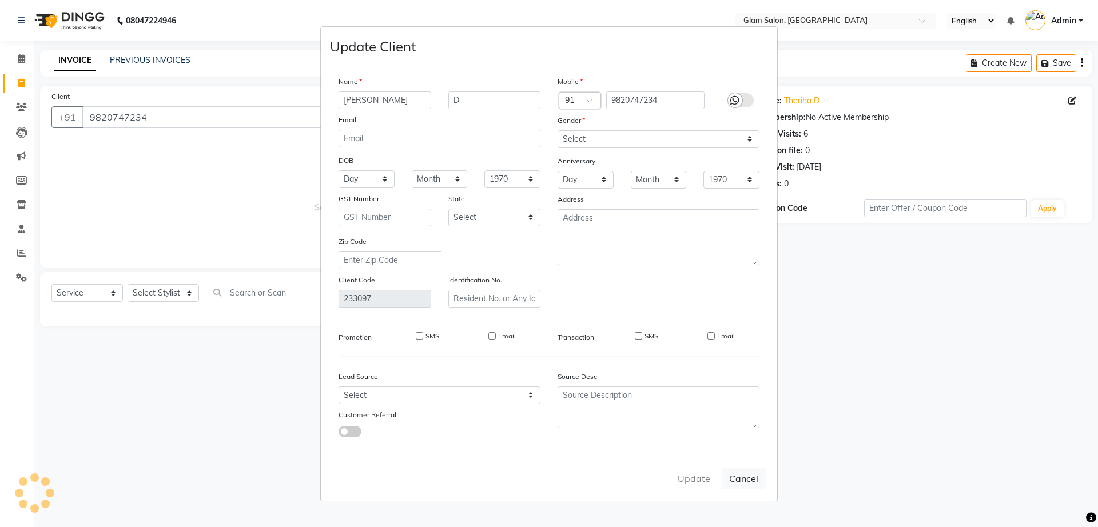
checkbox input "false"
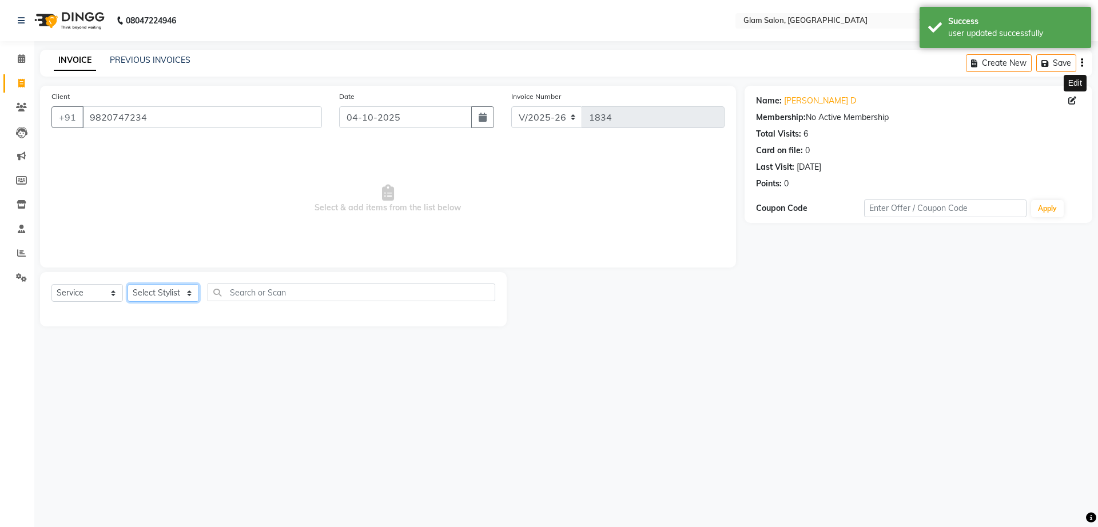
click at [182, 298] on select "Select Stylist Akshay [PERSON_NAME] [PERSON_NAME] [PERSON_NAME] [PERSON_NAME]" at bounding box center [162, 293] width 71 height 18
select select "36891"
click at [127, 284] on select "Select Stylist Akshay [PERSON_NAME] [PERSON_NAME] [PERSON_NAME] [PERSON_NAME]" at bounding box center [162, 293] width 71 height 18
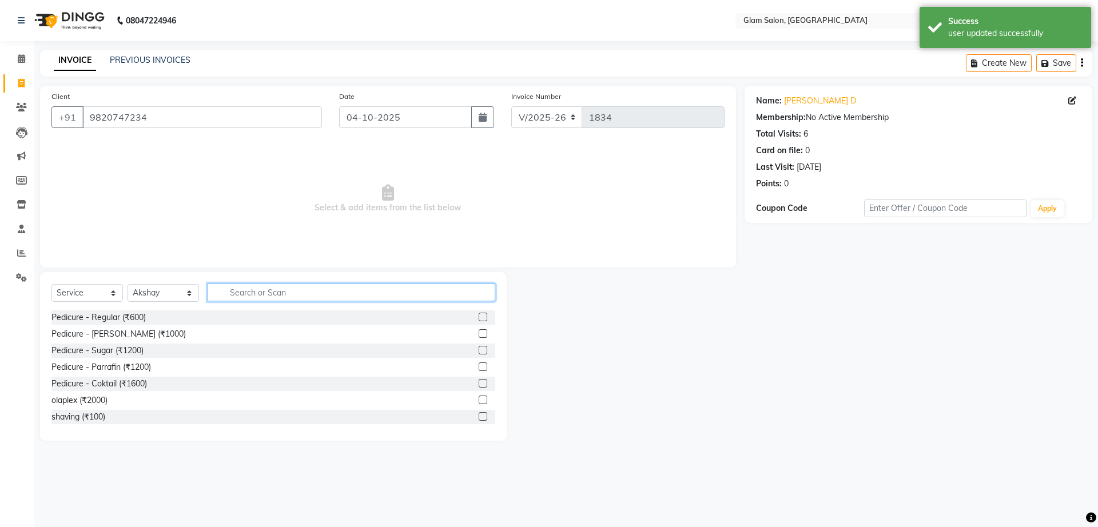
click at [270, 293] on input "text" at bounding box center [352, 293] width 288 height 18
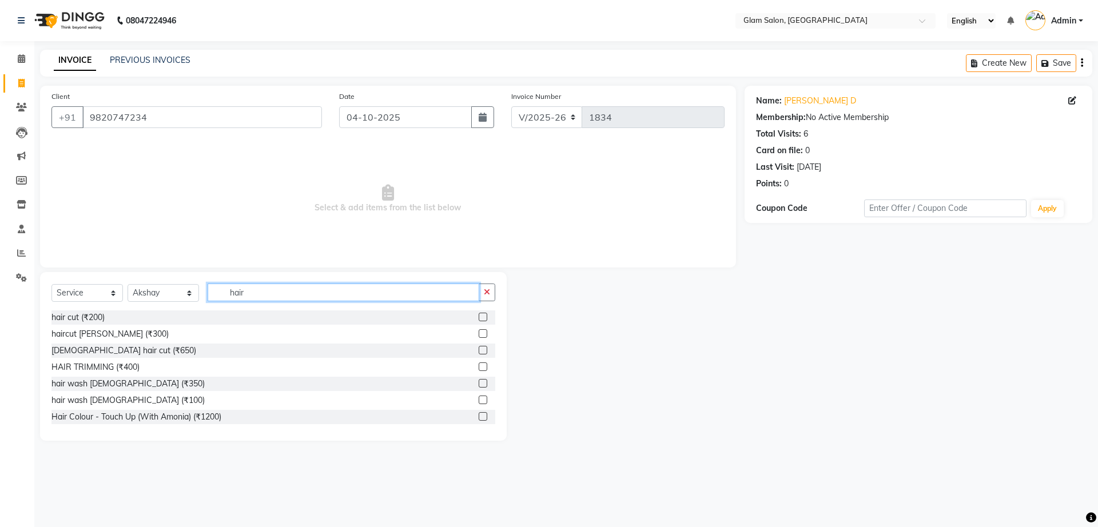
type input "hair"
click at [478, 382] on label at bounding box center [482, 383] width 9 height 9
click at [478, 382] on input "checkbox" at bounding box center [481, 383] width 7 height 7
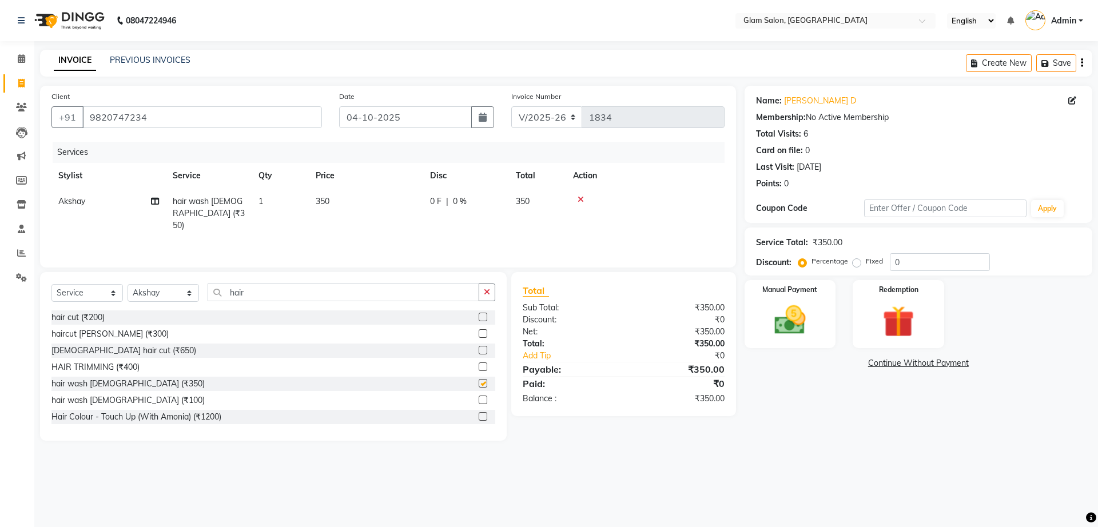
checkbox input "false"
click at [352, 187] on th "Price" at bounding box center [366, 176] width 114 height 26
click at [345, 200] on td "350" at bounding box center [366, 214] width 114 height 50
click at [345, 200] on input "1" at bounding box center [333, 204] width 43 height 18
click at [400, 200] on td "350" at bounding box center [366, 214] width 114 height 50
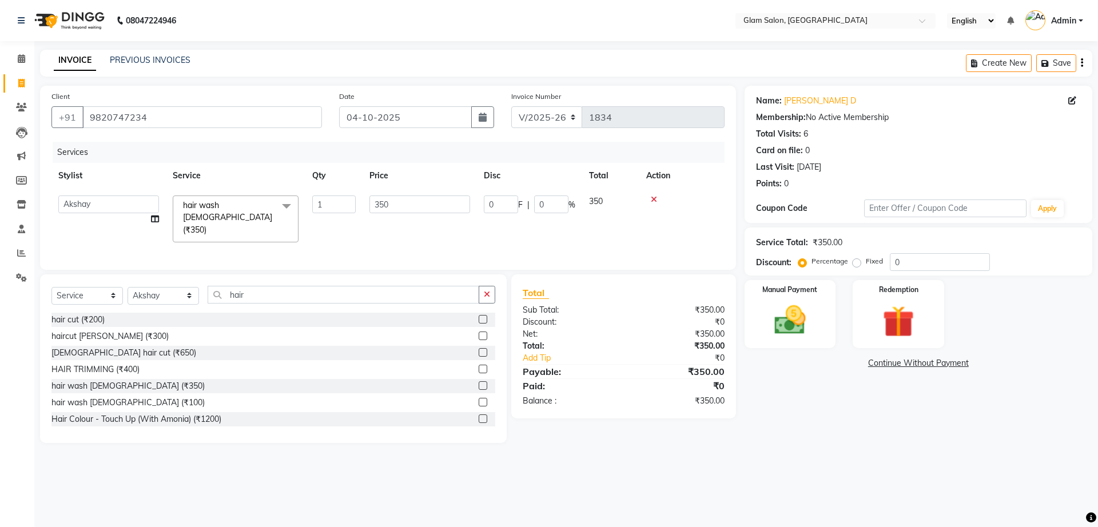
click at [400, 200] on input "350" at bounding box center [419, 204] width 101 height 18
type input "3"
type input "400"
click at [786, 309] on img at bounding box center [789, 320] width 53 height 38
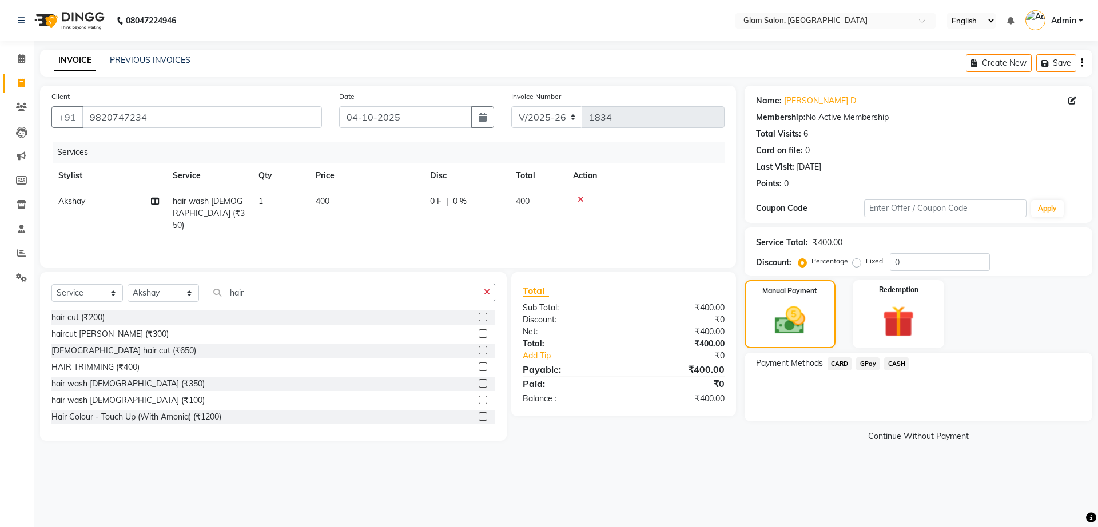
click at [840, 363] on span "CARD" at bounding box center [839, 363] width 25 height 13
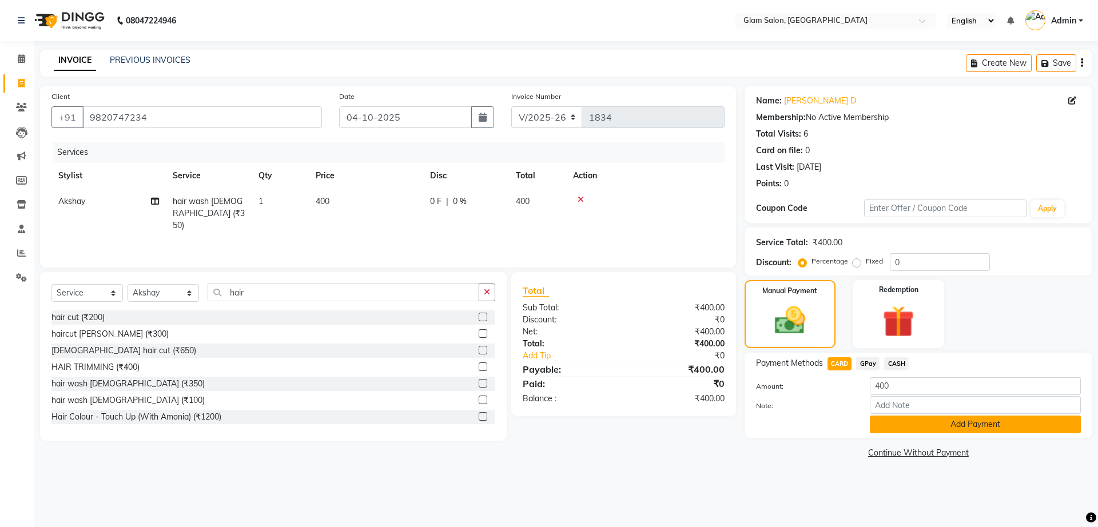
click at [900, 429] on button "Add Payment" at bounding box center [974, 425] width 211 height 18
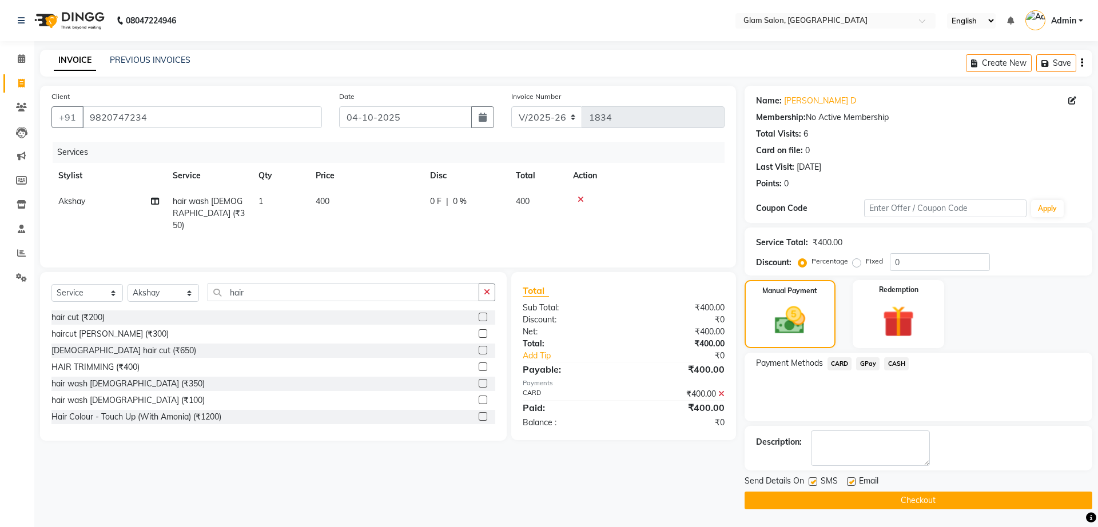
click at [849, 482] on label at bounding box center [851, 481] width 9 height 9
click at [849, 482] on input "checkbox" at bounding box center [850, 481] width 7 height 7
checkbox input "false"
click at [814, 483] on label at bounding box center [812, 481] width 9 height 9
click at [814, 483] on input "checkbox" at bounding box center [811, 481] width 7 height 7
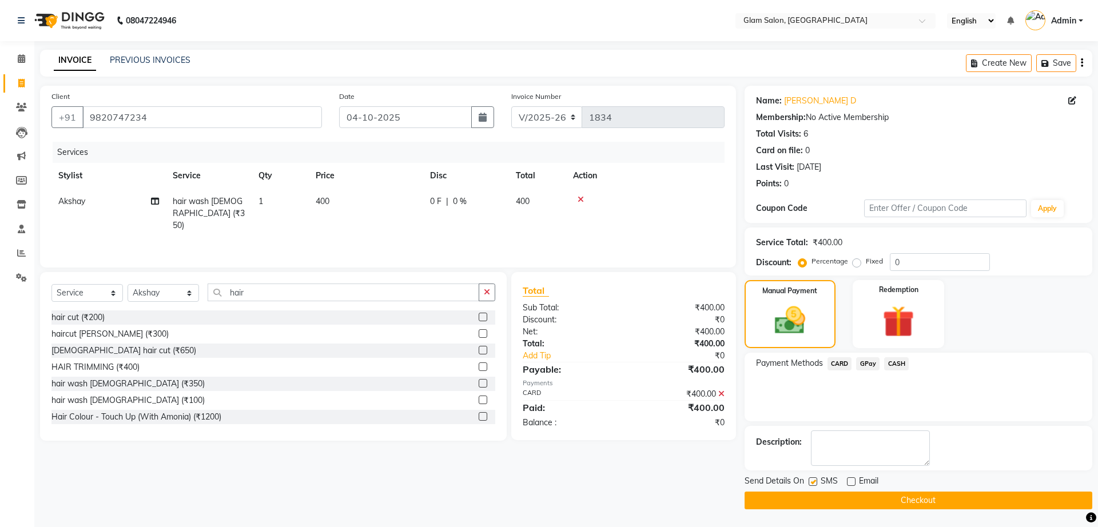
checkbox input "false"
click at [824, 497] on button "Checkout" at bounding box center [918, 501] width 348 height 18
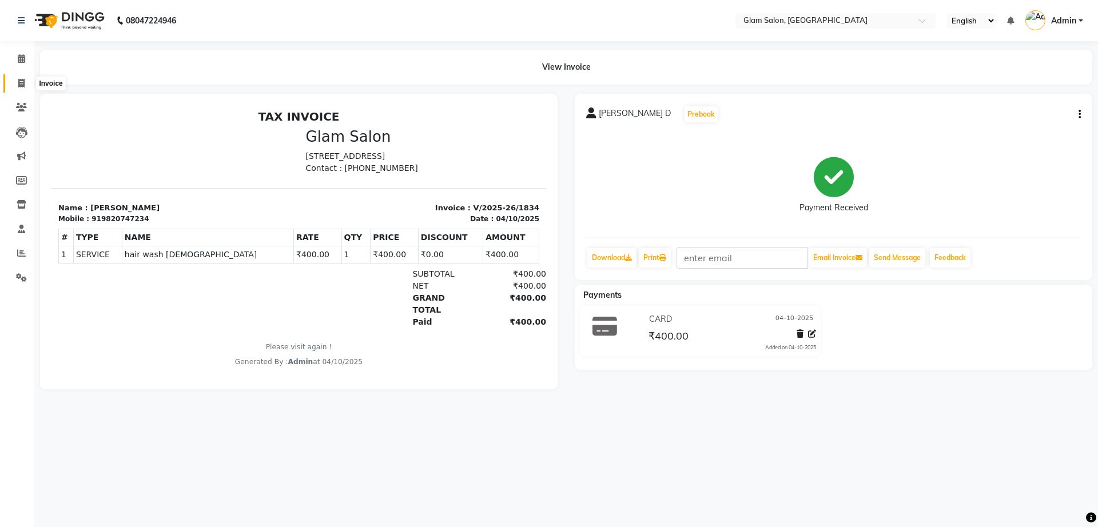
click at [29, 86] on span at bounding box center [21, 83] width 20 height 13
select select "5447"
select select "service"
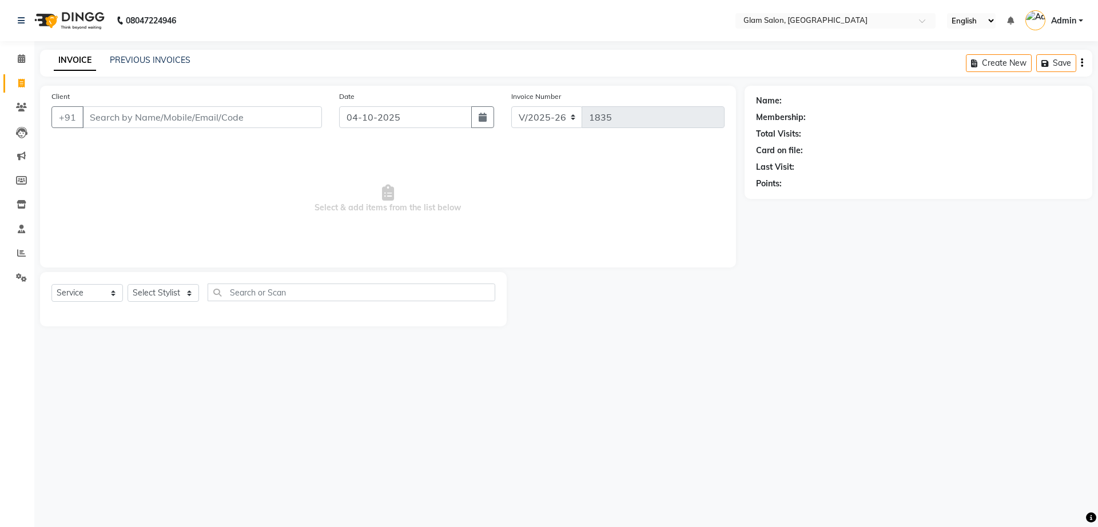
click at [113, 115] on input "Client" at bounding box center [202, 117] width 240 height 22
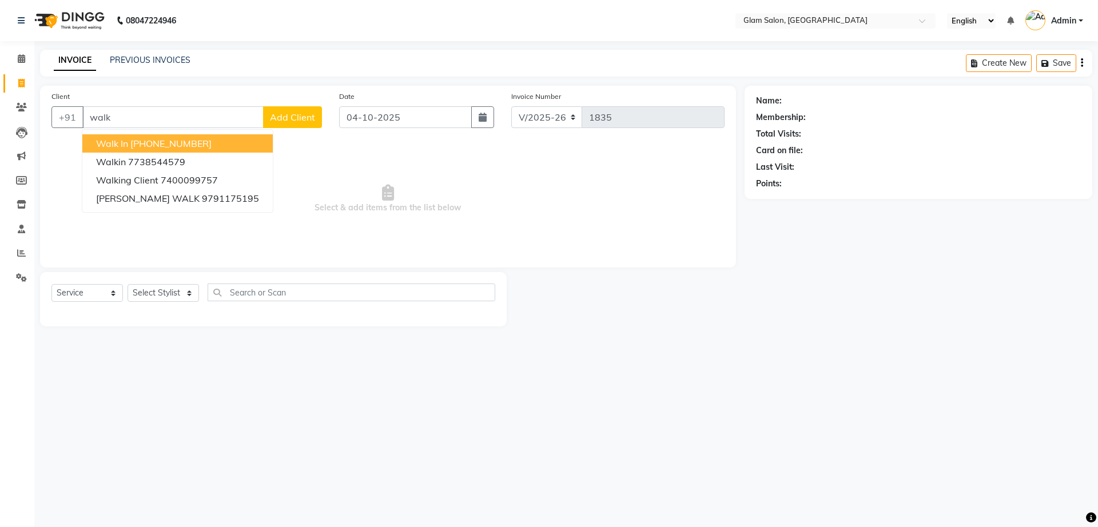
type input "walk"
click at [293, 117] on span "Add Client" at bounding box center [292, 116] width 45 height 11
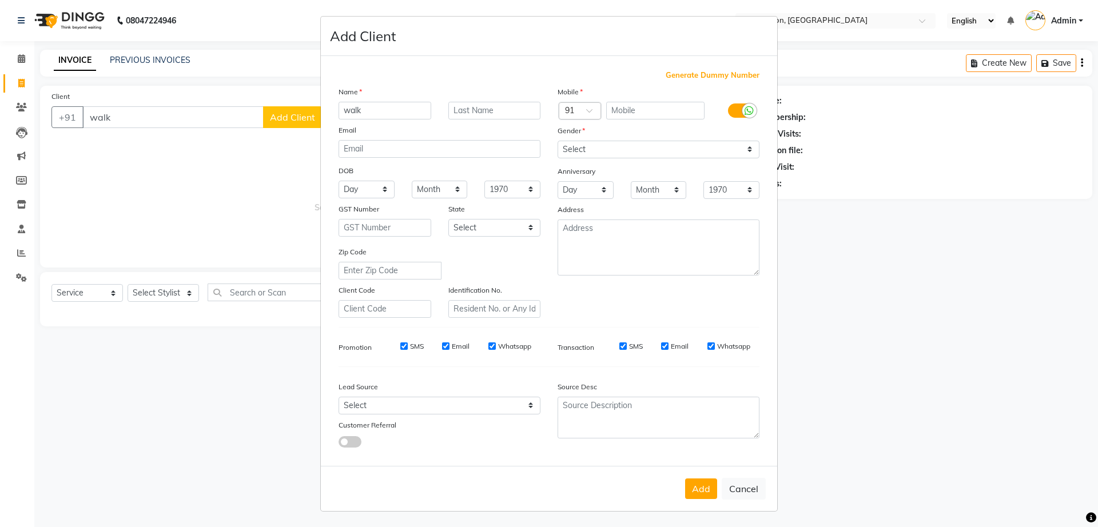
click at [230, 155] on ngb-modal-window "Add Client Generate Dummy Number Name walk Email DOB Day 01 02 03 04 05 06 07 0…" at bounding box center [549, 263] width 1098 height 527
drag, startPoint x: 237, startPoint y: 300, endPoint x: 189, endPoint y: 290, distance: 49.4
click at [189, 290] on ngb-modal-window "Add Client Generate Dummy Number Name walk Email DOB Day 01 02 03 04 05 06 07 0…" at bounding box center [549, 263] width 1098 height 527
click at [173, 291] on ngb-modal-window "Add Client Generate Dummy Number Name walk Email DOB Day 01 02 03 04 05 06 07 0…" at bounding box center [549, 263] width 1098 height 527
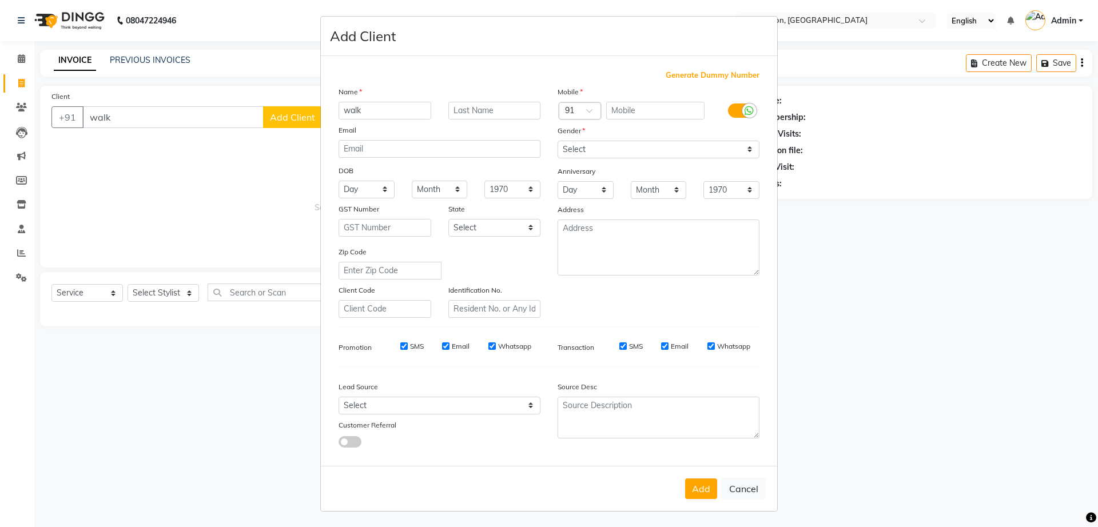
click at [173, 291] on ngb-modal-window "Add Client Generate Dummy Number Name walk Email DOB Day 01 02 03 04 05 06 07 0…" at bounding box center [549, 263] width 1098 height 527
click at [742, 493] on button "Cancel" at bounding box center [743, 489] width 44 height 22
select select
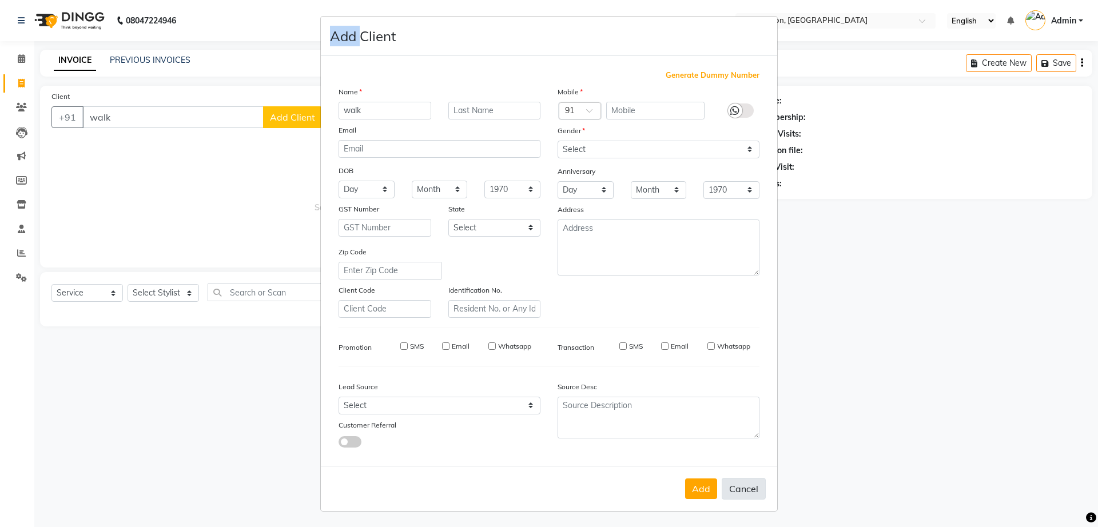
select select
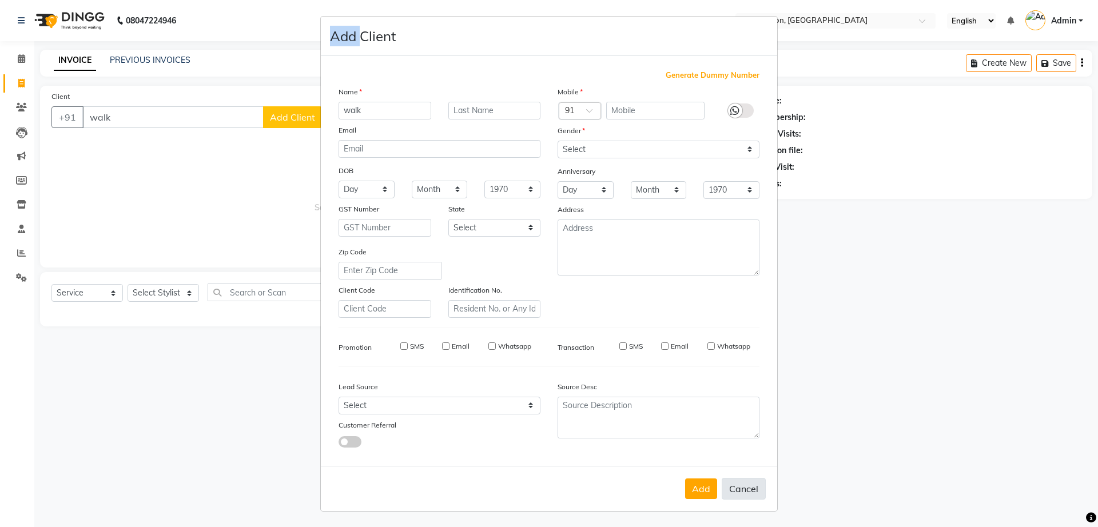
checkbox input "false"
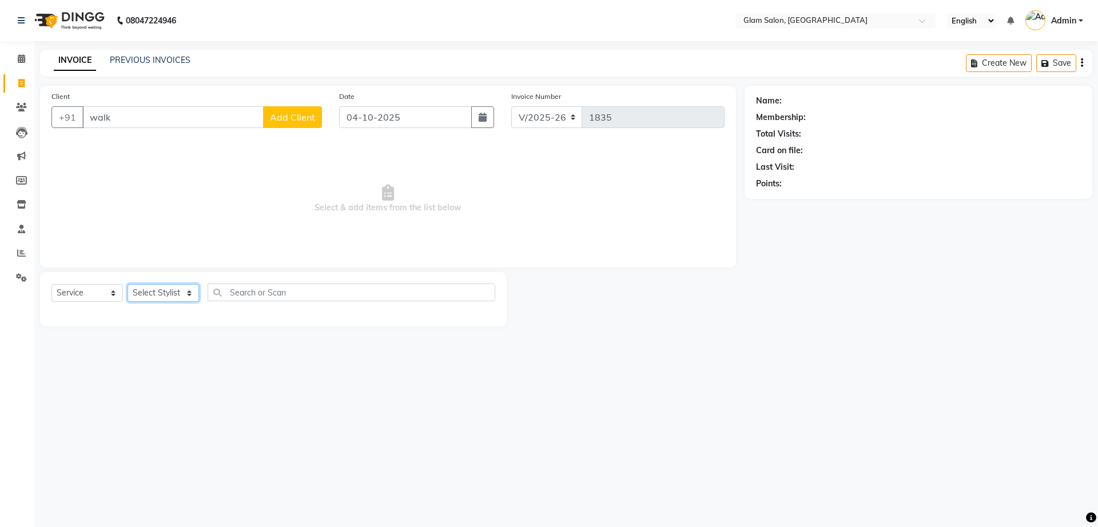
click at [179, 294] on select "Select Stylist Akshay [PERSON_NAME] [PERSON_NAME] [PERSON_NAME] [PERSON_NAME]" at bounding box center [162, 293] width 71 height 18
select select "36891"
click at [127, 284] on select "Select Stylist Akshay [PERSON_NAME] [PERSON_NAME] [PERSON_NAME] [PERSON_NAME]" at bounding box center [162, 293] width 71 height 18
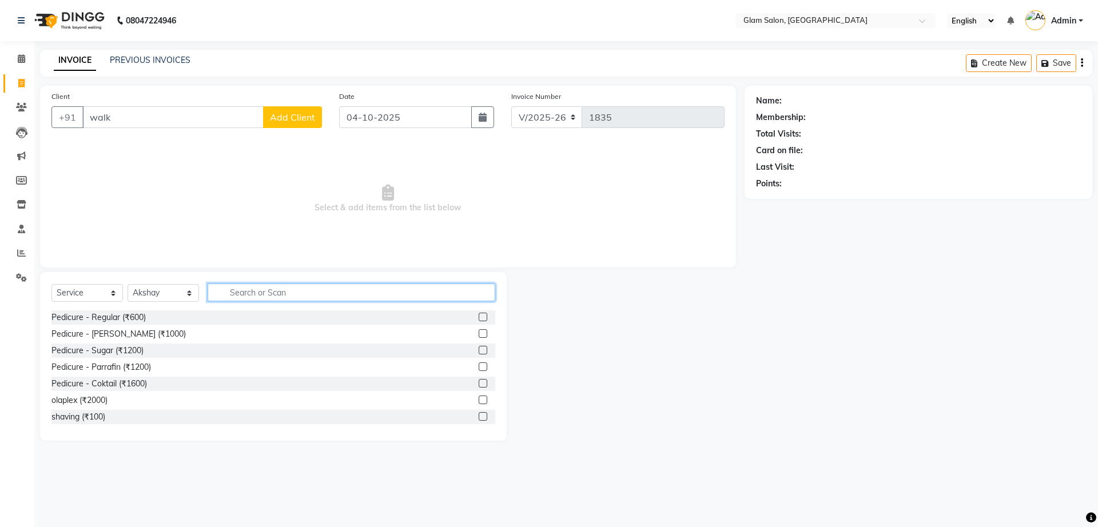
click at [298, 288] on input "text" at bounding box center [352, 293] width 288 height 18
type input "hai"
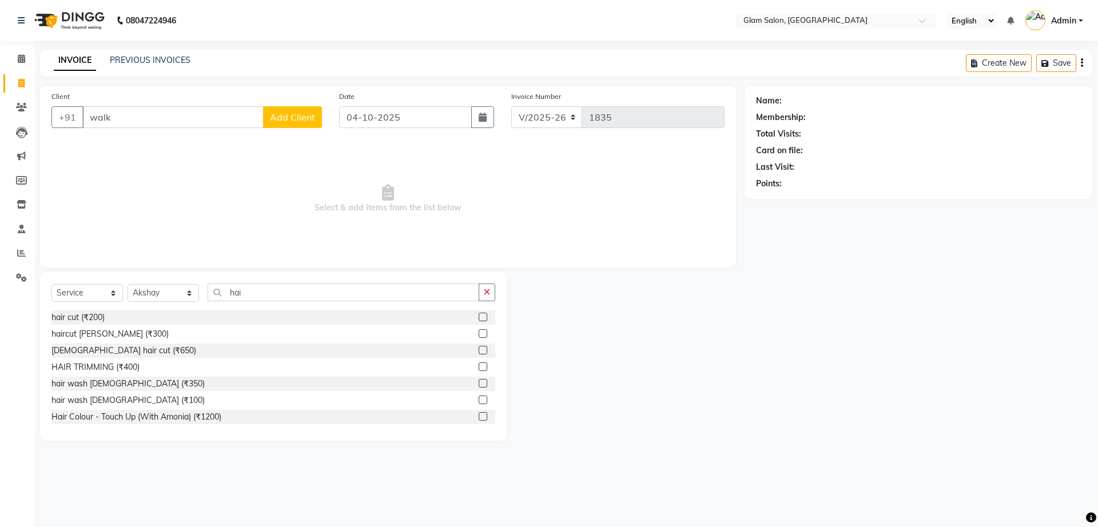
click at [478, 315] on label at bounding box center [482, 317] width 9 height 9
click at [478, 315] on input "checkbox" at bounding box center [481, 317] width 7 height 7
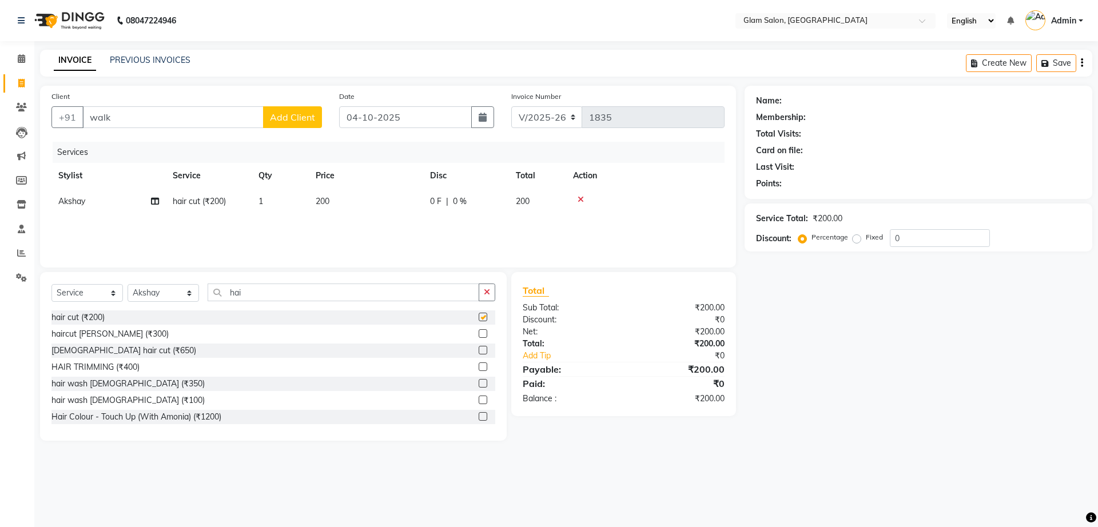
checkbox input "false"
